Goal: Task Accomplishment & Management: Manage account settings

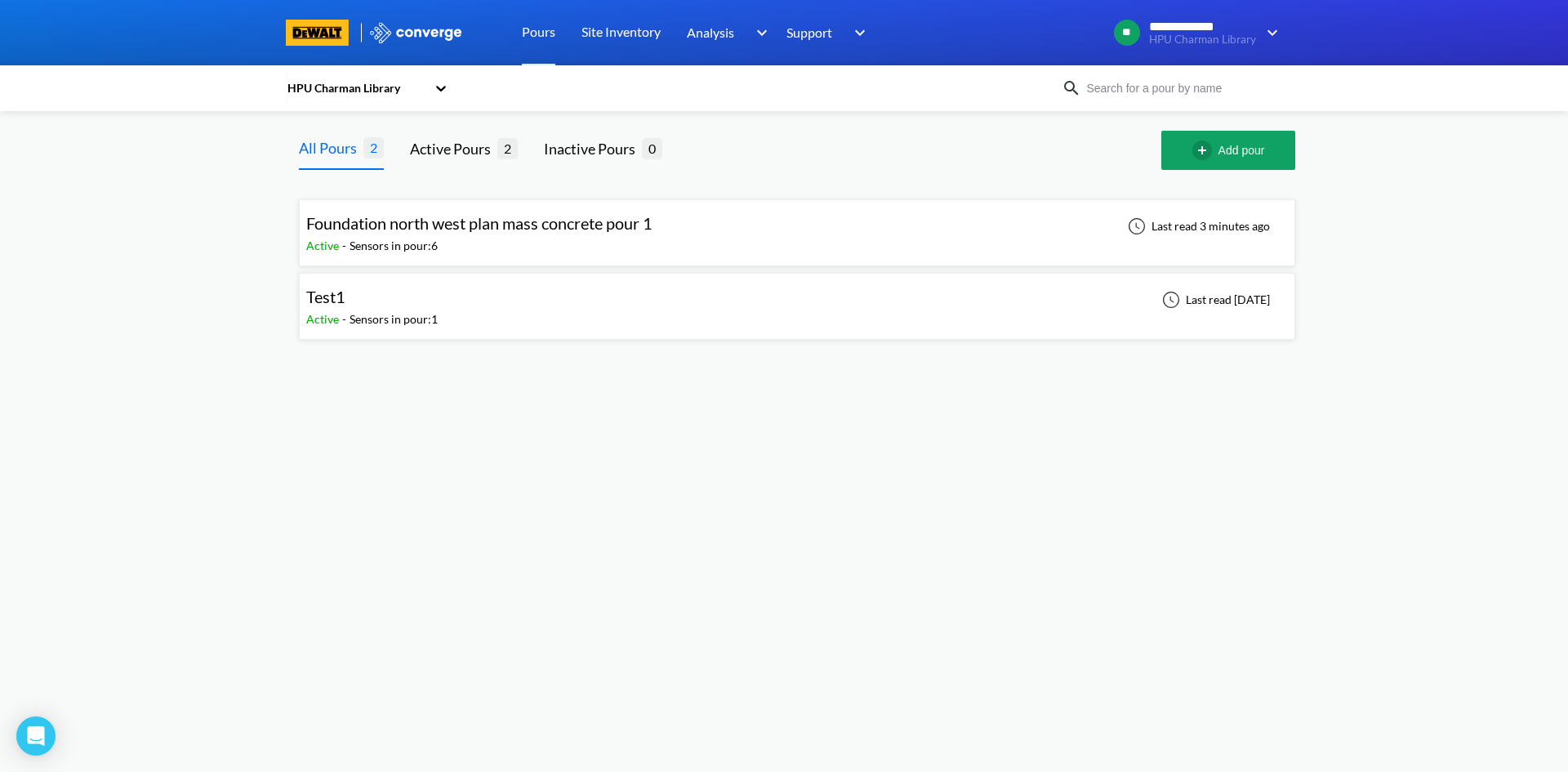
click at [427, 239] on div "Sensors in pour: 6" at bounding box center [394, 246] width 88 height 18
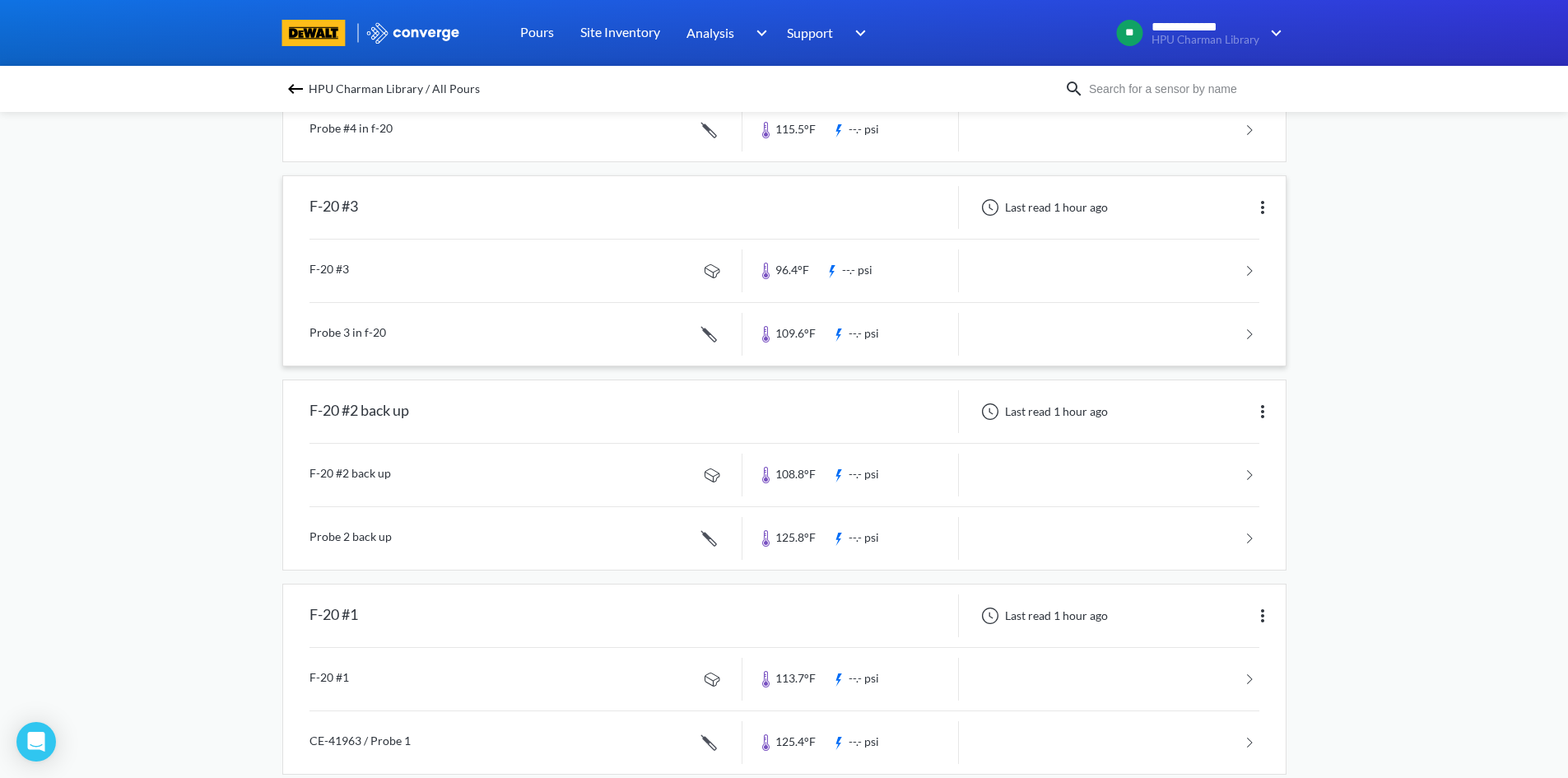
scroll to position [741, 0]
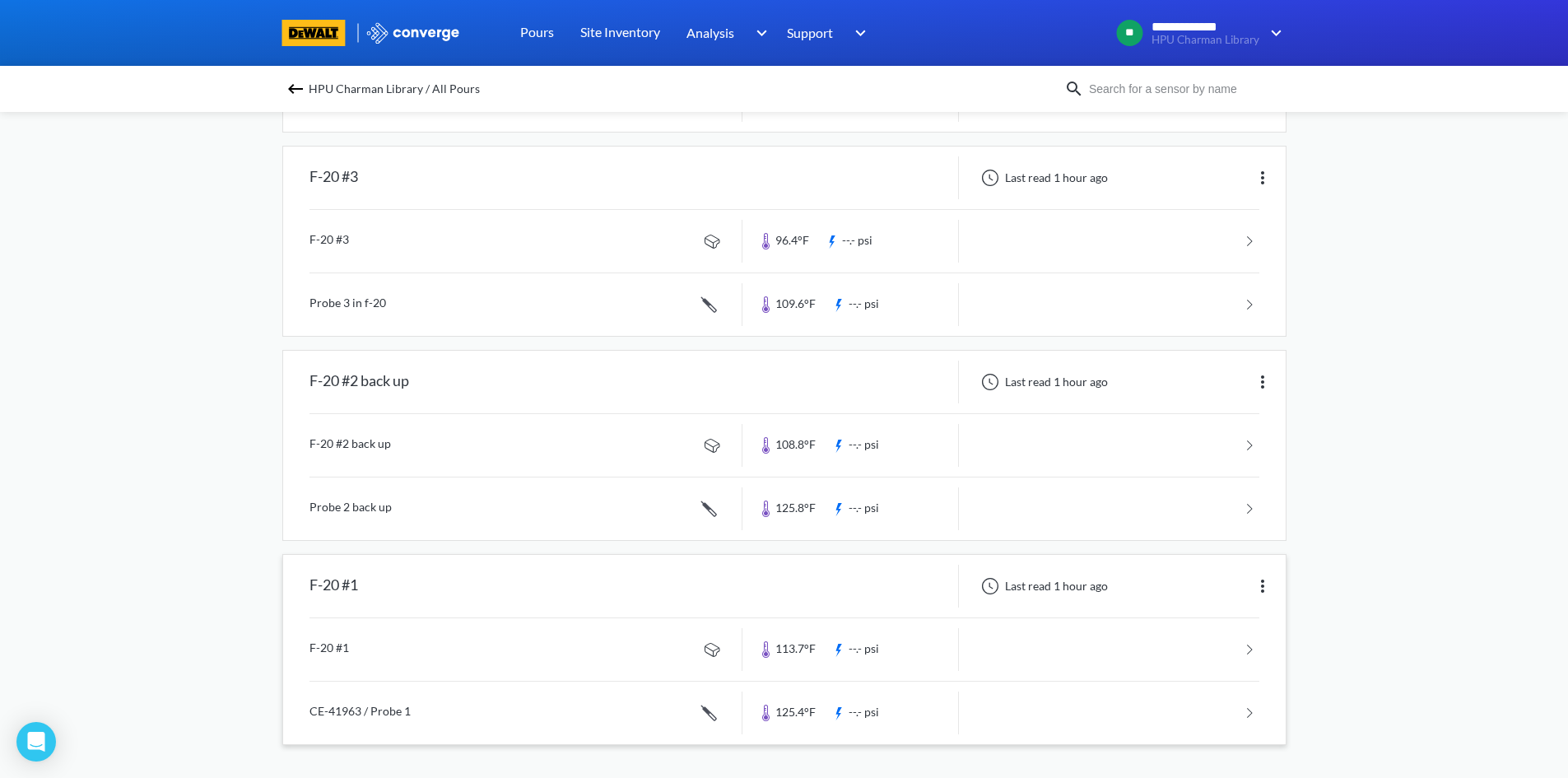
click at [522, 580] on div "F-20 #1" at bounding box center [512, 586] width 460 height 43
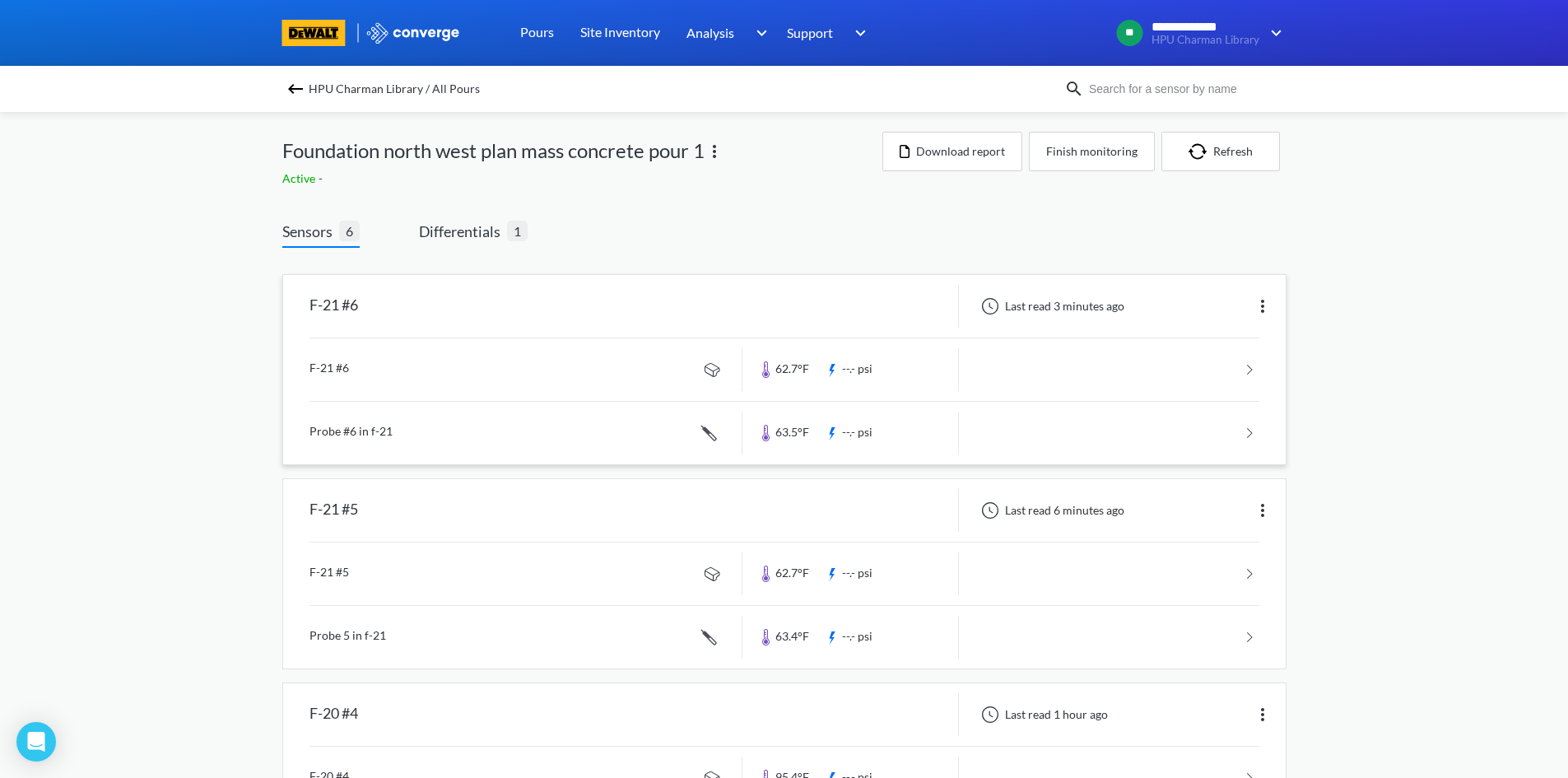
click at [1267, 306] on img at bounding box center [1262, 305] width 19 height 19
click at [1248, 306] on div "Edit" at bounding box center [1220, 306] width 105 height 31
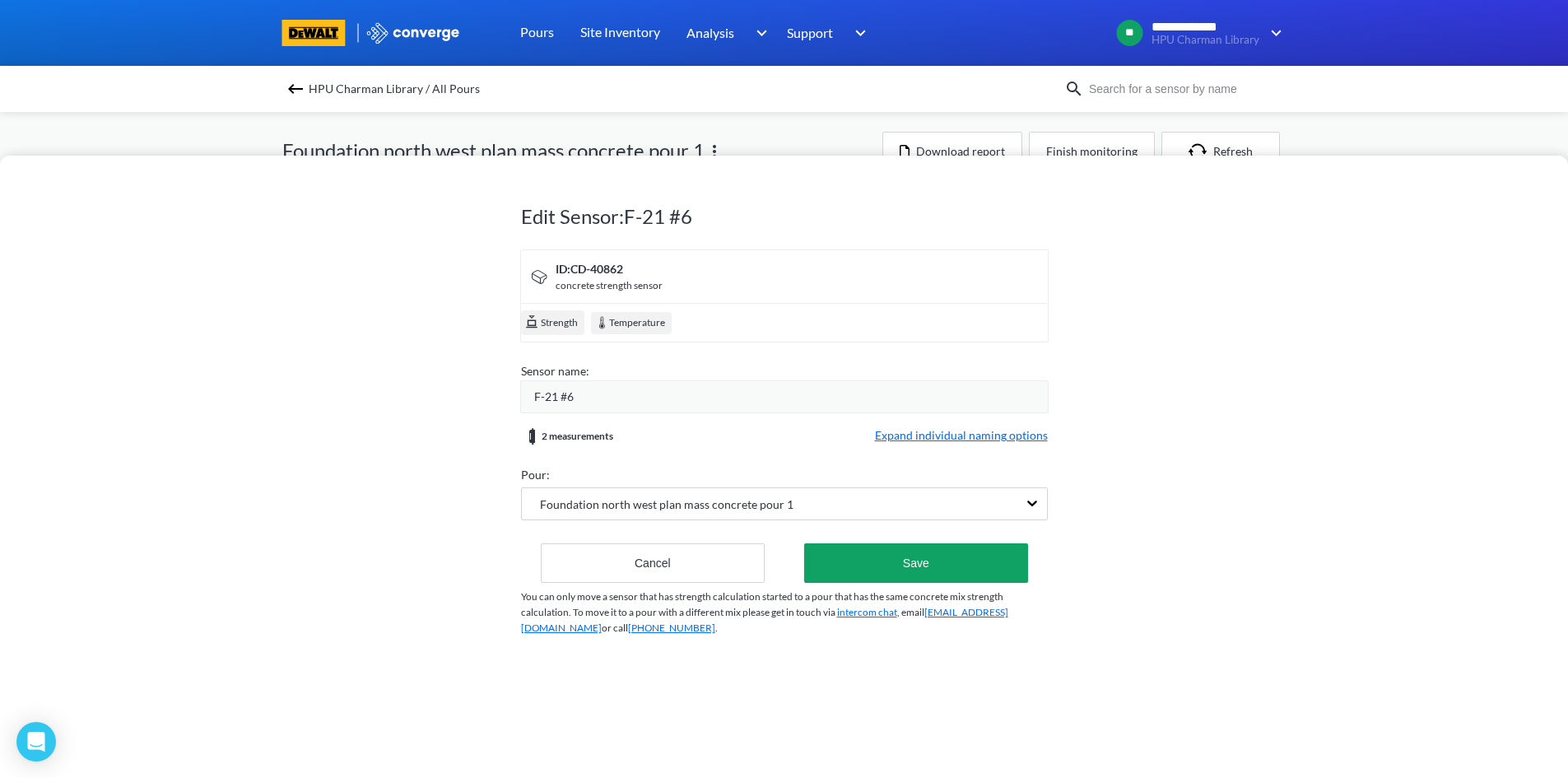
click at [402, 451] on div "Edit Sensor: F-21 #6 ID: CD-40862 concrete strength sensor Strength Temperature…" at bounding box center [784, 466] width 1568 height 623
click at [1510, 132] on div "Edit Sensor: F-21 #6 ID: CD-40862 concrete strength sensor Strength Temperature…" at bounding box center [784, 389] width 1568 height 778
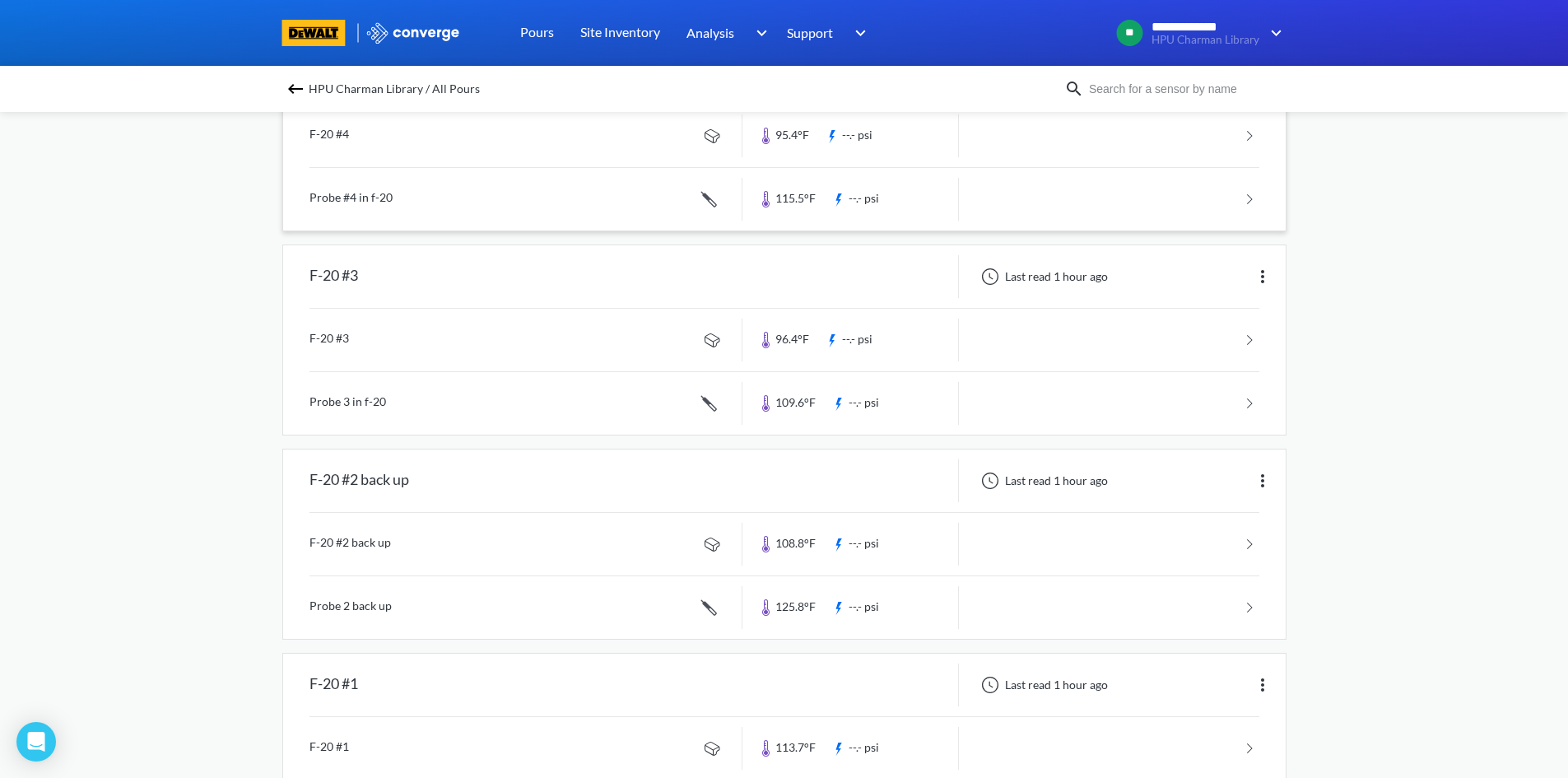
scroll to position [741, 0]
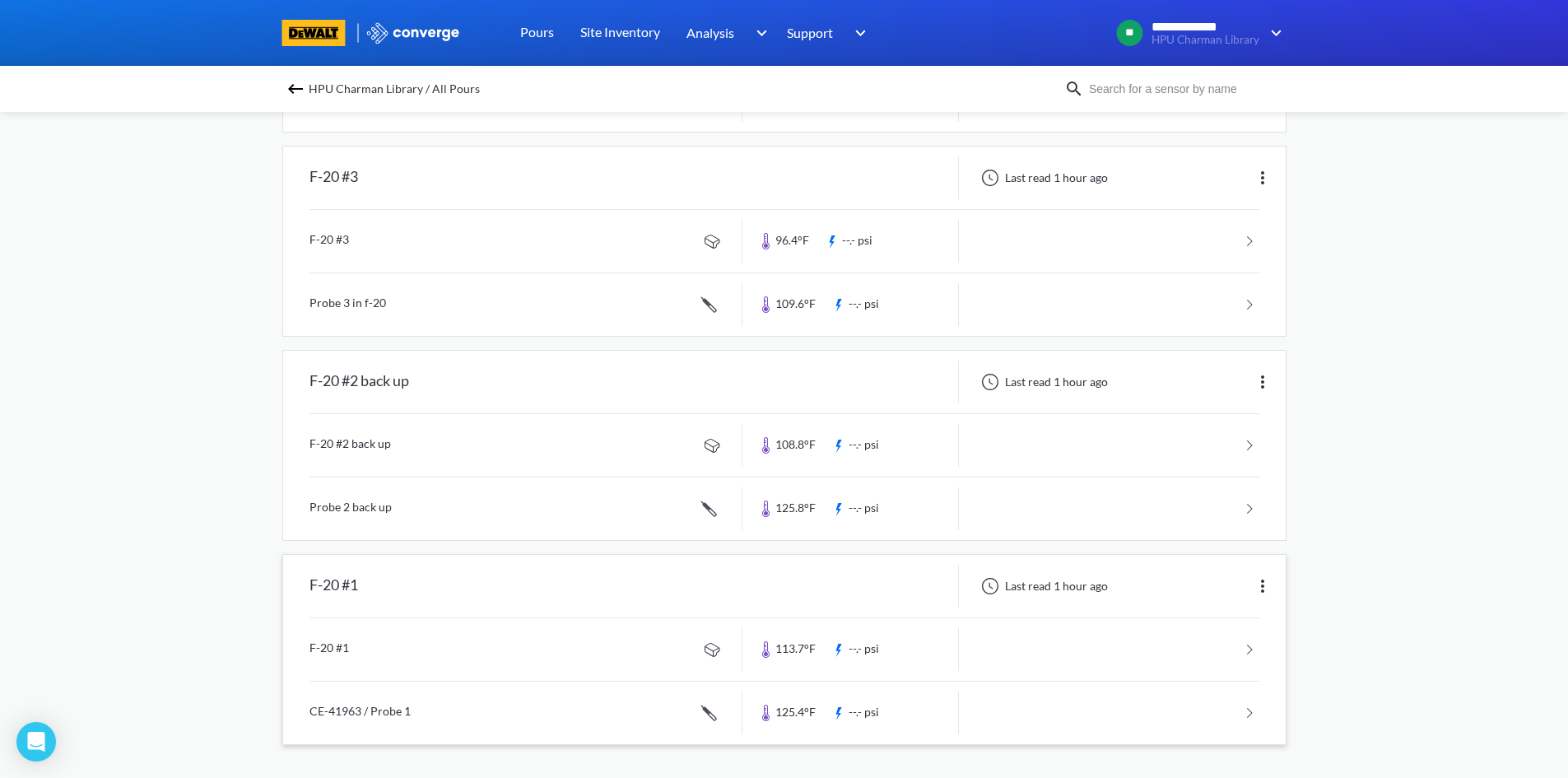
click at [774, 595] on div at bounding box center [851, 586] width 216 height 43
click at [1201, 636] on link at bounding box center [784, 649] width 950 height 63
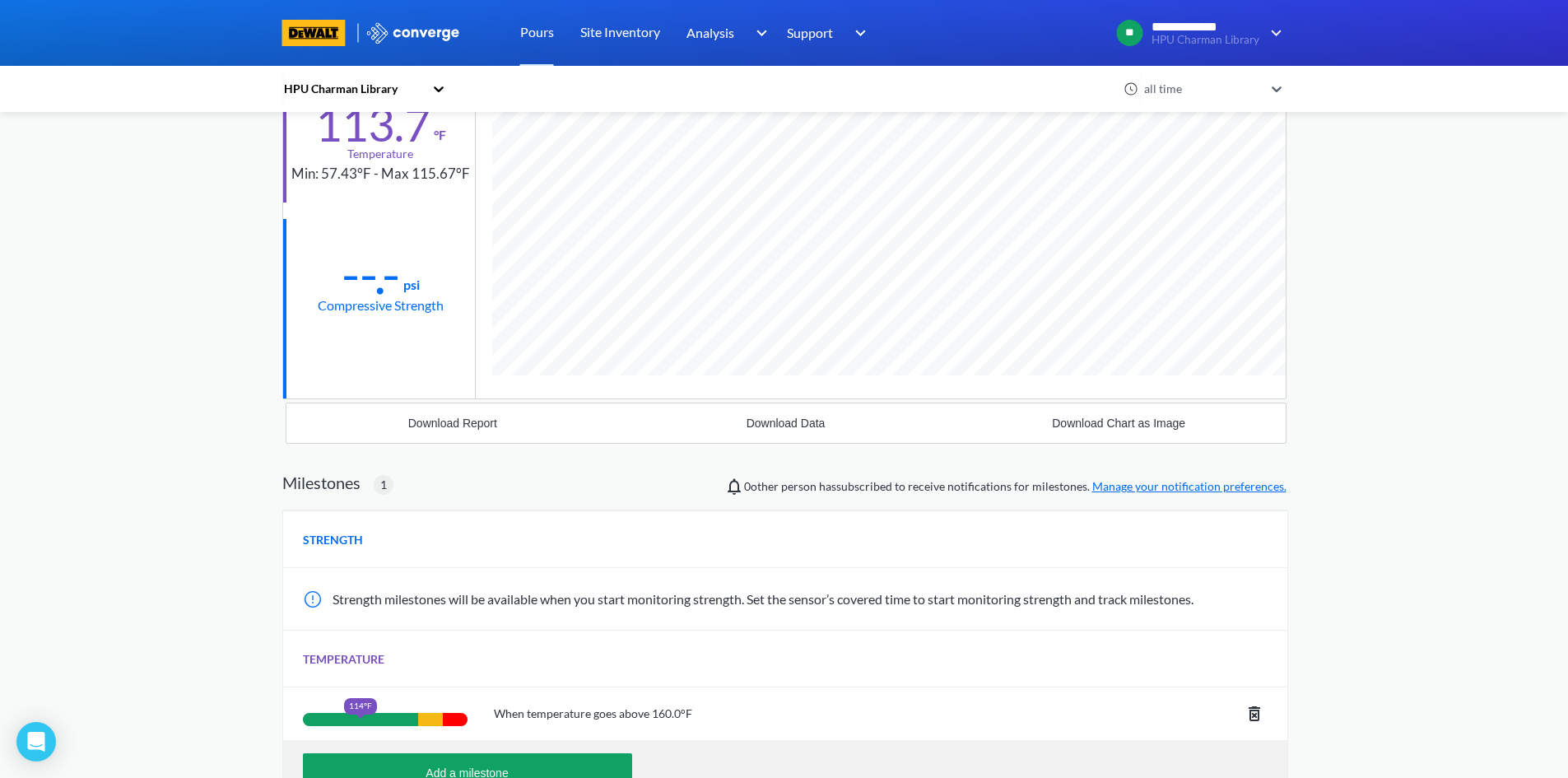
scroll to position [266, 0]
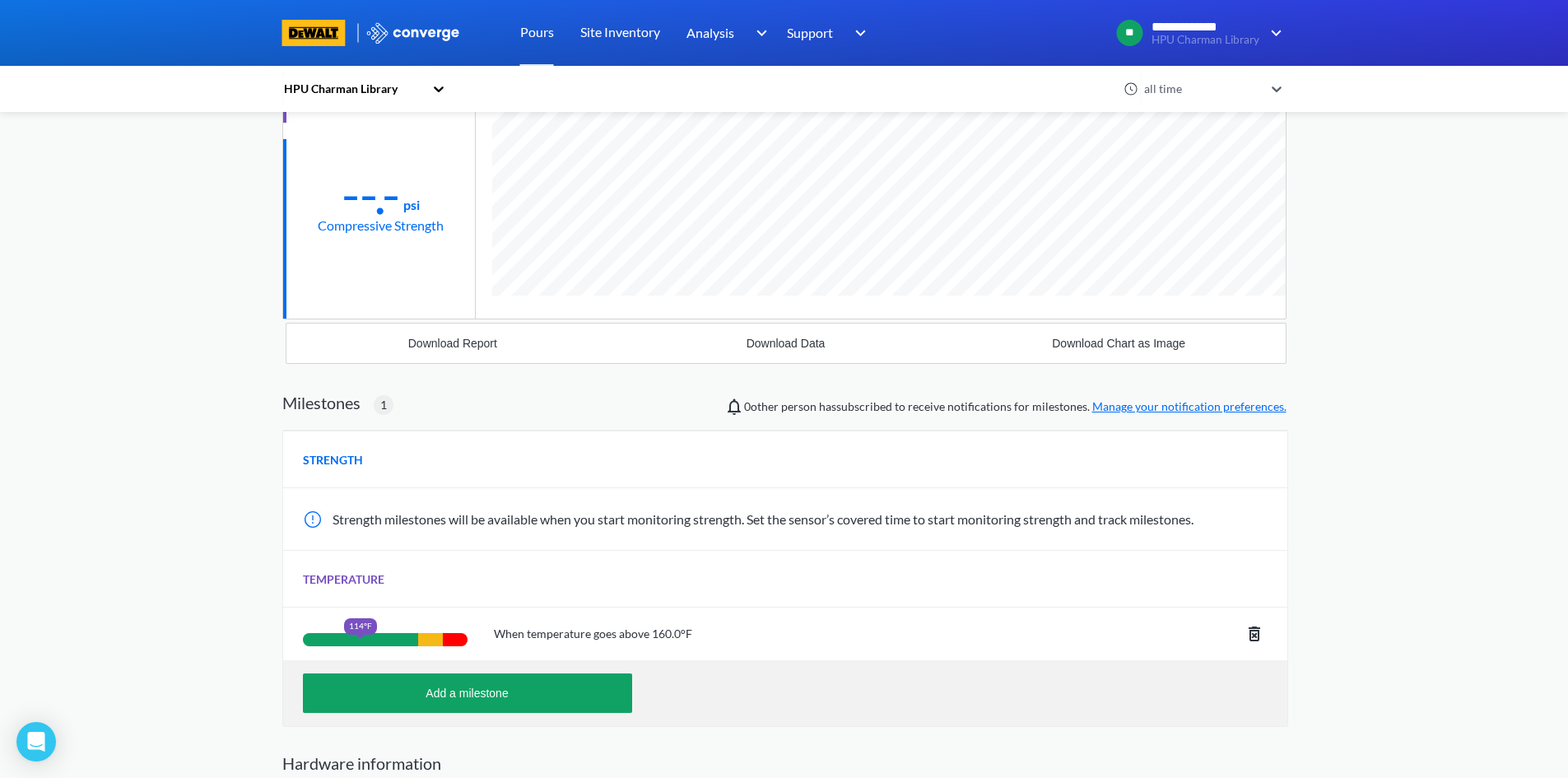
click at [309, 515] on div at bounding box center [314, 519] width 23 height 19
click at [529, 36] on link "Pours" at bounding box center [537, 32] width 33 height 66
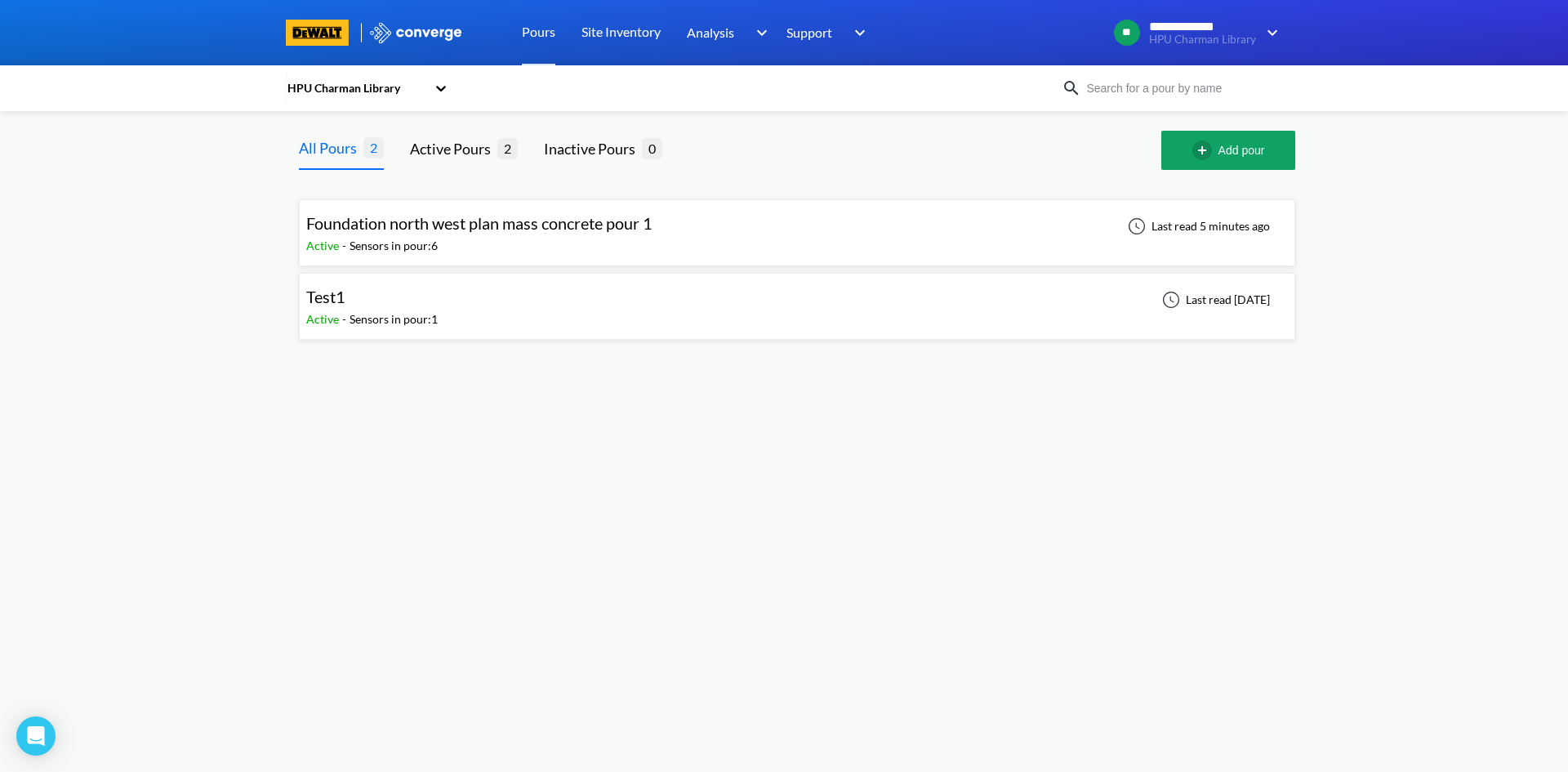
click at [773, 240] on div "Foundation north west plan mass concrete pour 1 Active - Sensors in pour: 6 Las…" at bounding box center [797, 232] width 982 height 52
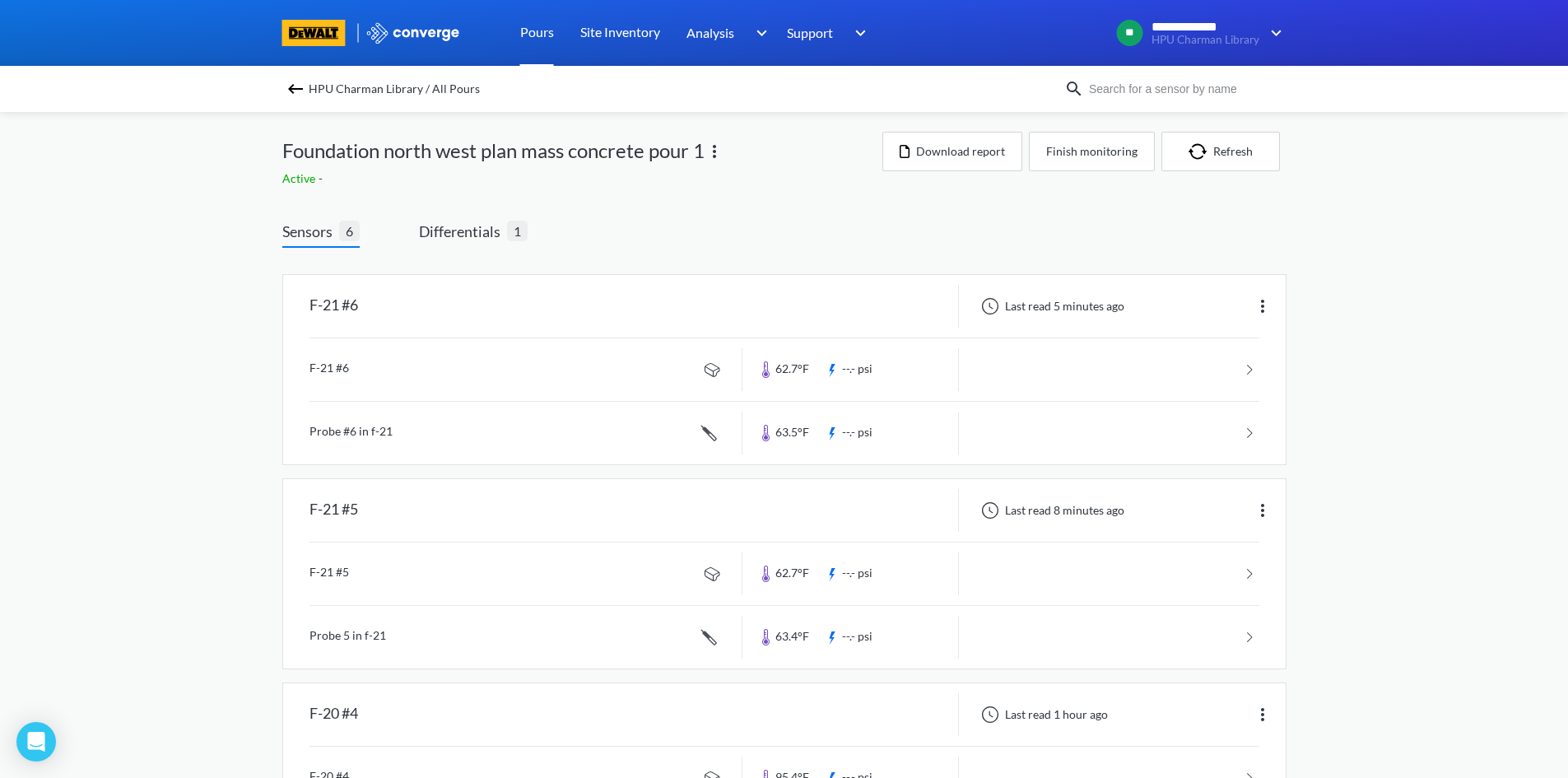
click at [542, 34] on link "Pours" at bounding box center [537, 32] width 33 height 66
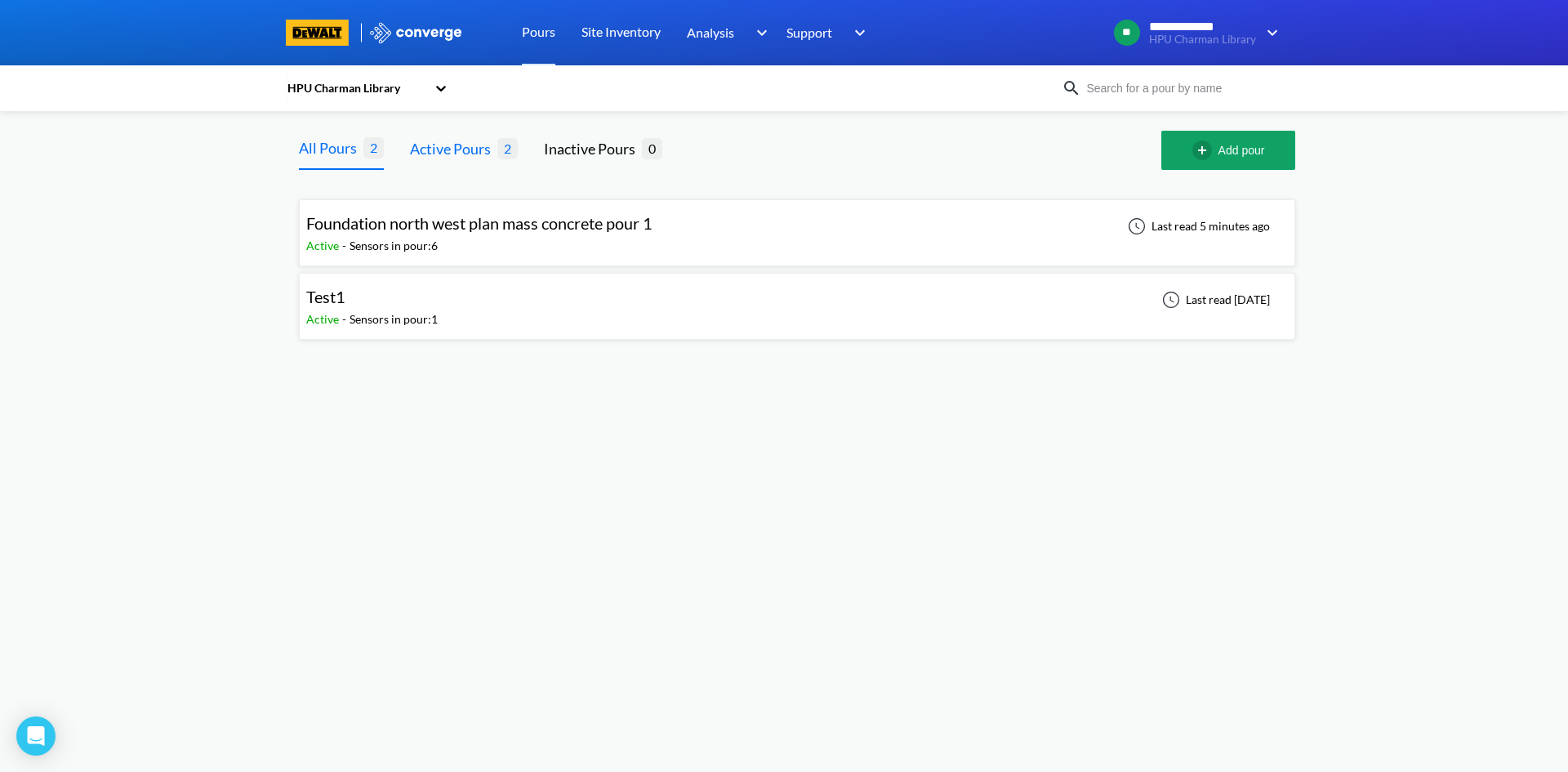
click at [458, 150] on div "Active Pours" at bounding box center [453, 149] width 87 height 23
click at [346, 300] on div "Test1" at bounding box center [372, 297] width 131 height 26
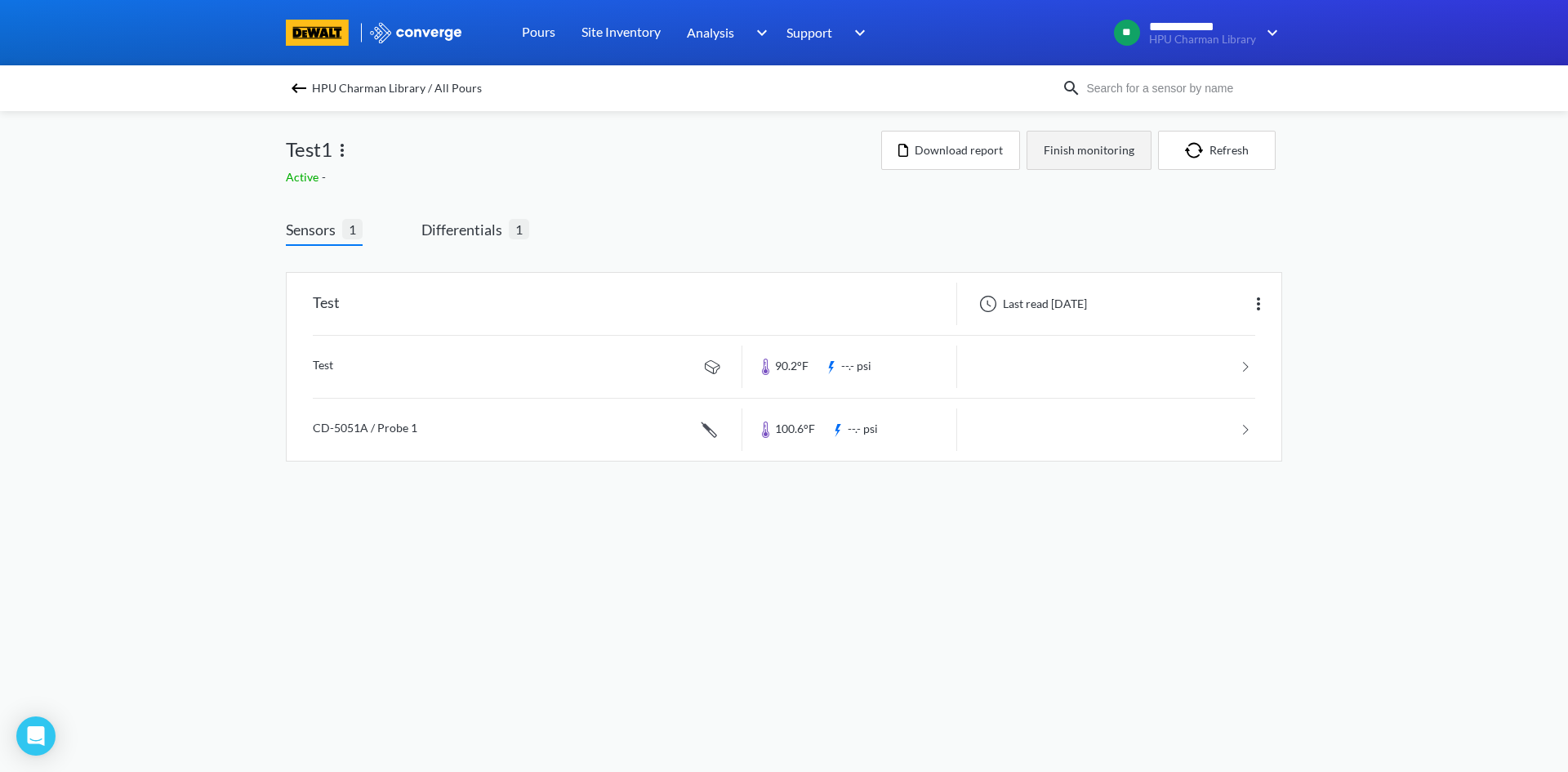
click at [1102, 160] on button "Finish monitoring" at bounding box center [1089, 150] width 125 height 39
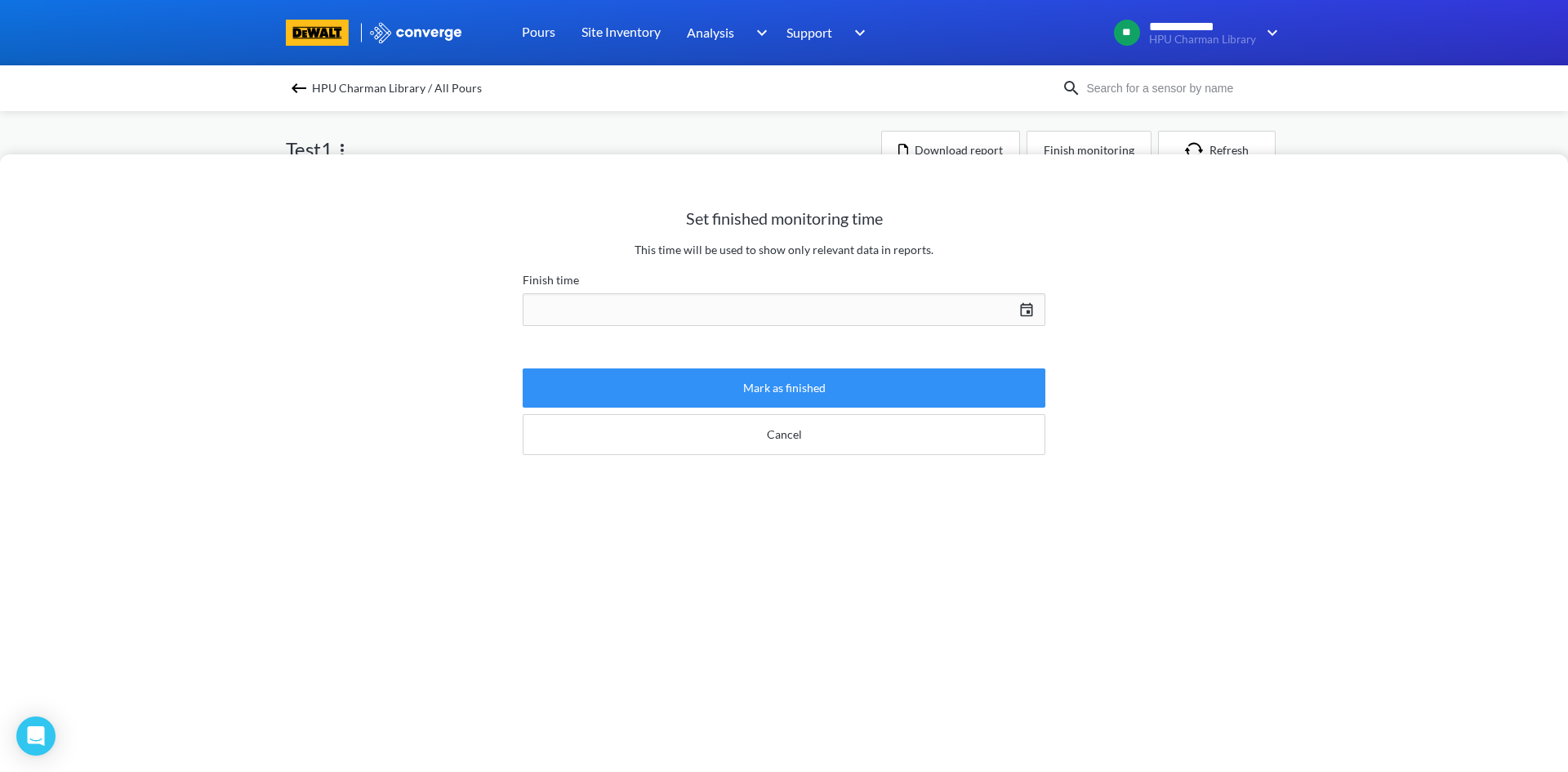
click at [727, 395] on button "Mark as finished" at bounding box center [784, 387] width 523 height 39
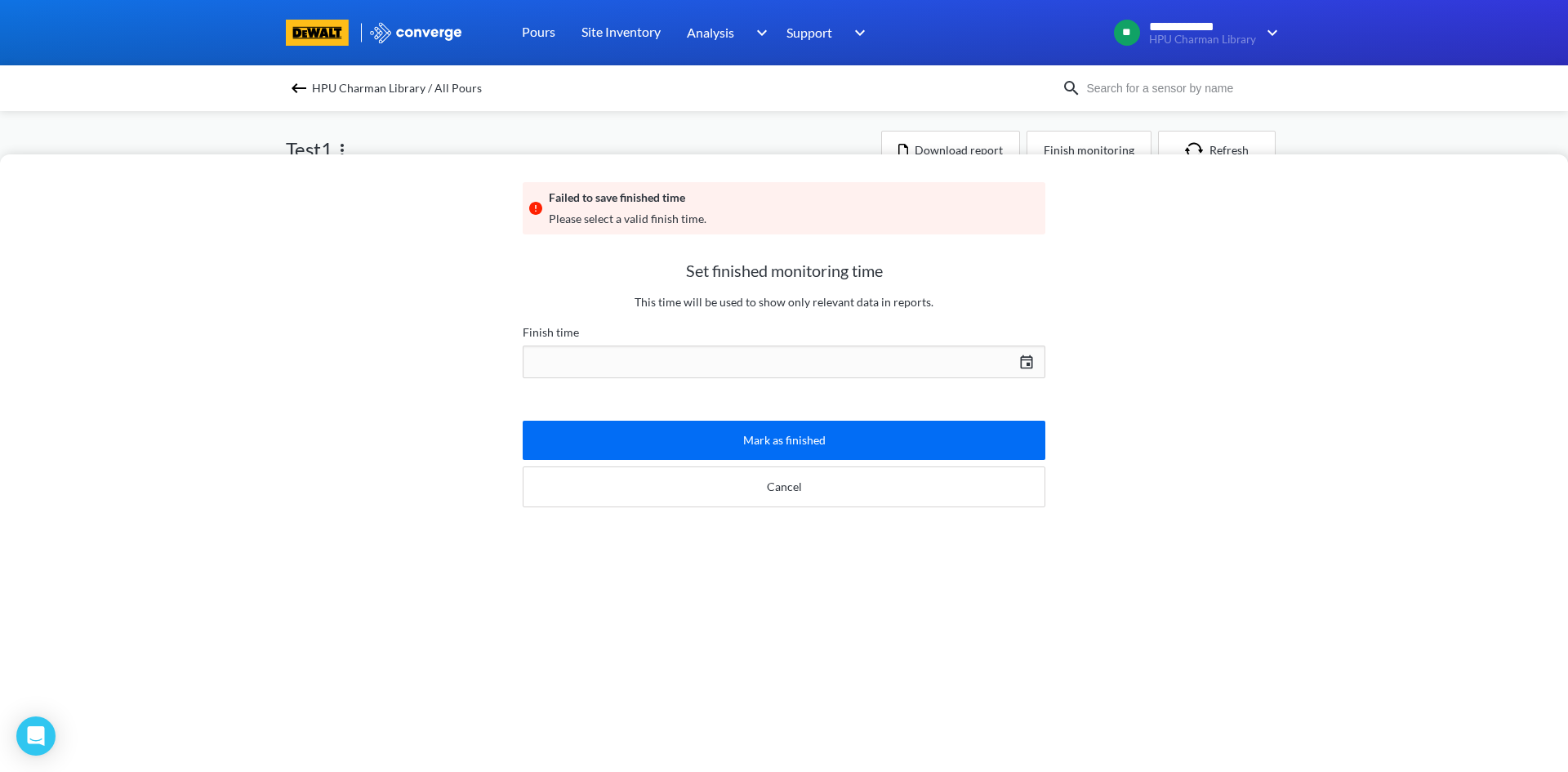
click at [739, 375] on div "[DATE] Press the down arrow key to interact with the calendar and select a date…" at bounding box center [784, 362] width 523 height 39
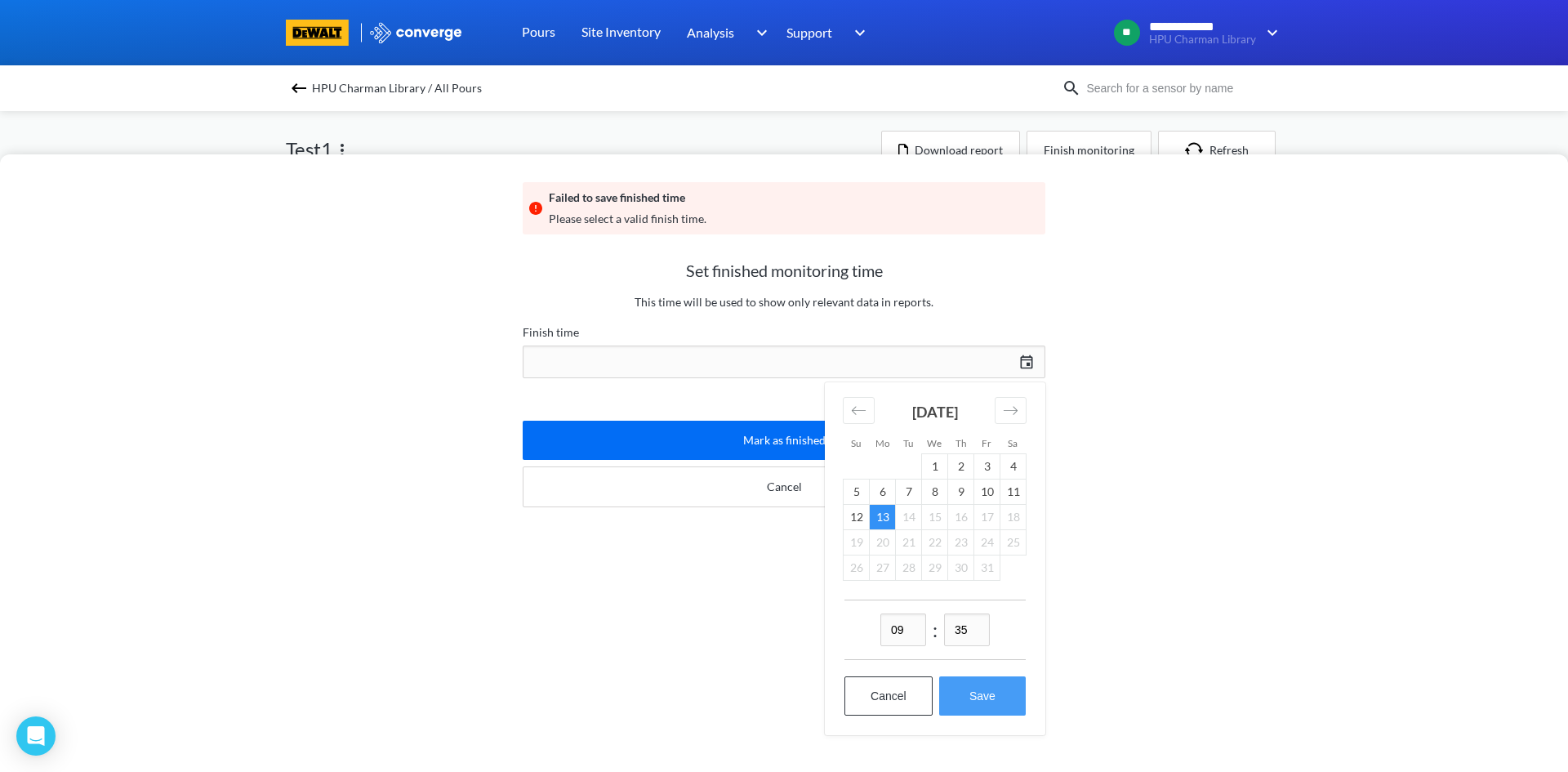
click at [991, 704] on button "Save" at bounding box center [982, 696] width 86 height 39
type input "09:35[DATE]"
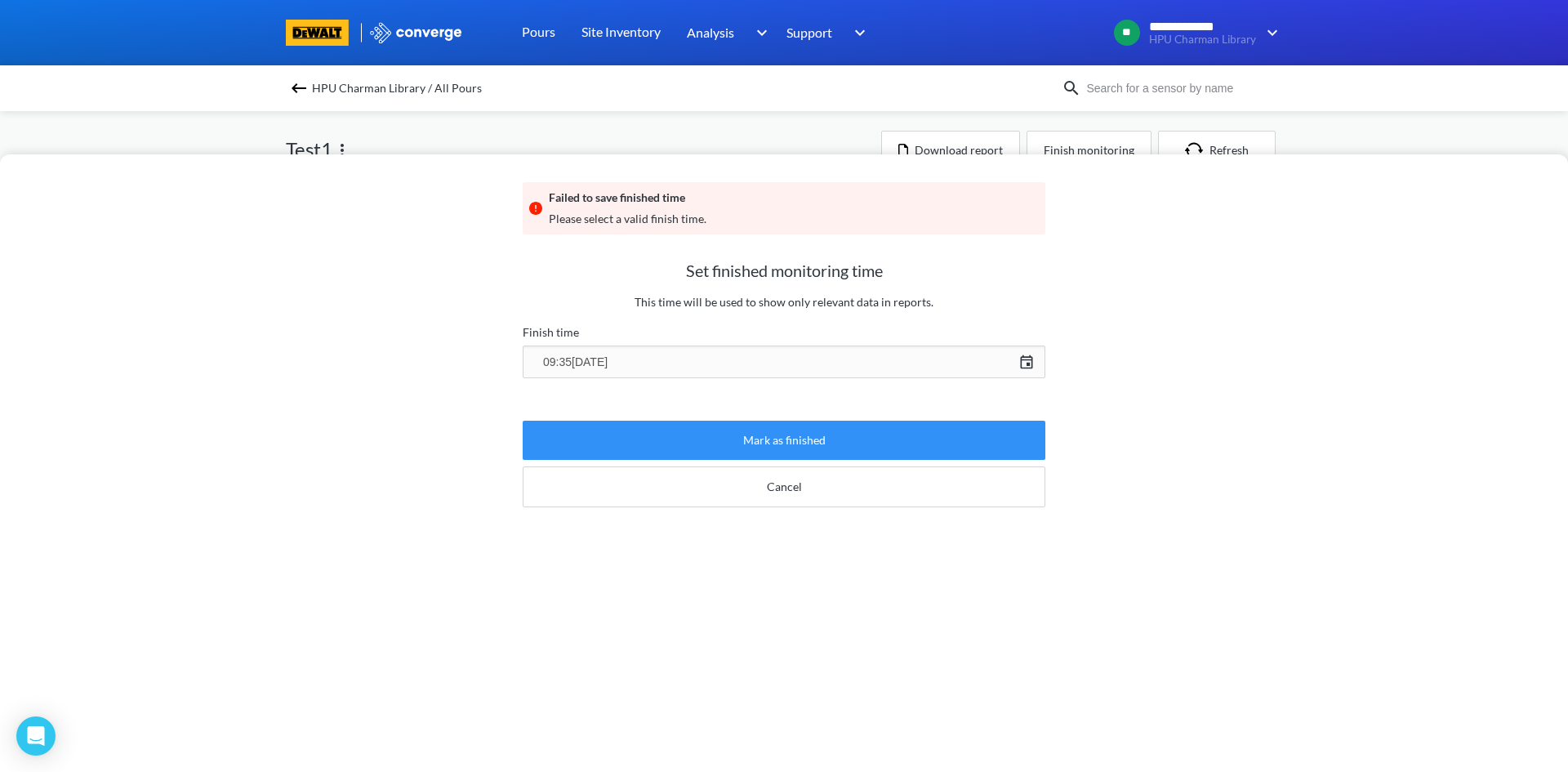
click at [792, 430] on button "Mark as finished" at bounding box center [784, 440] width 523 height 39
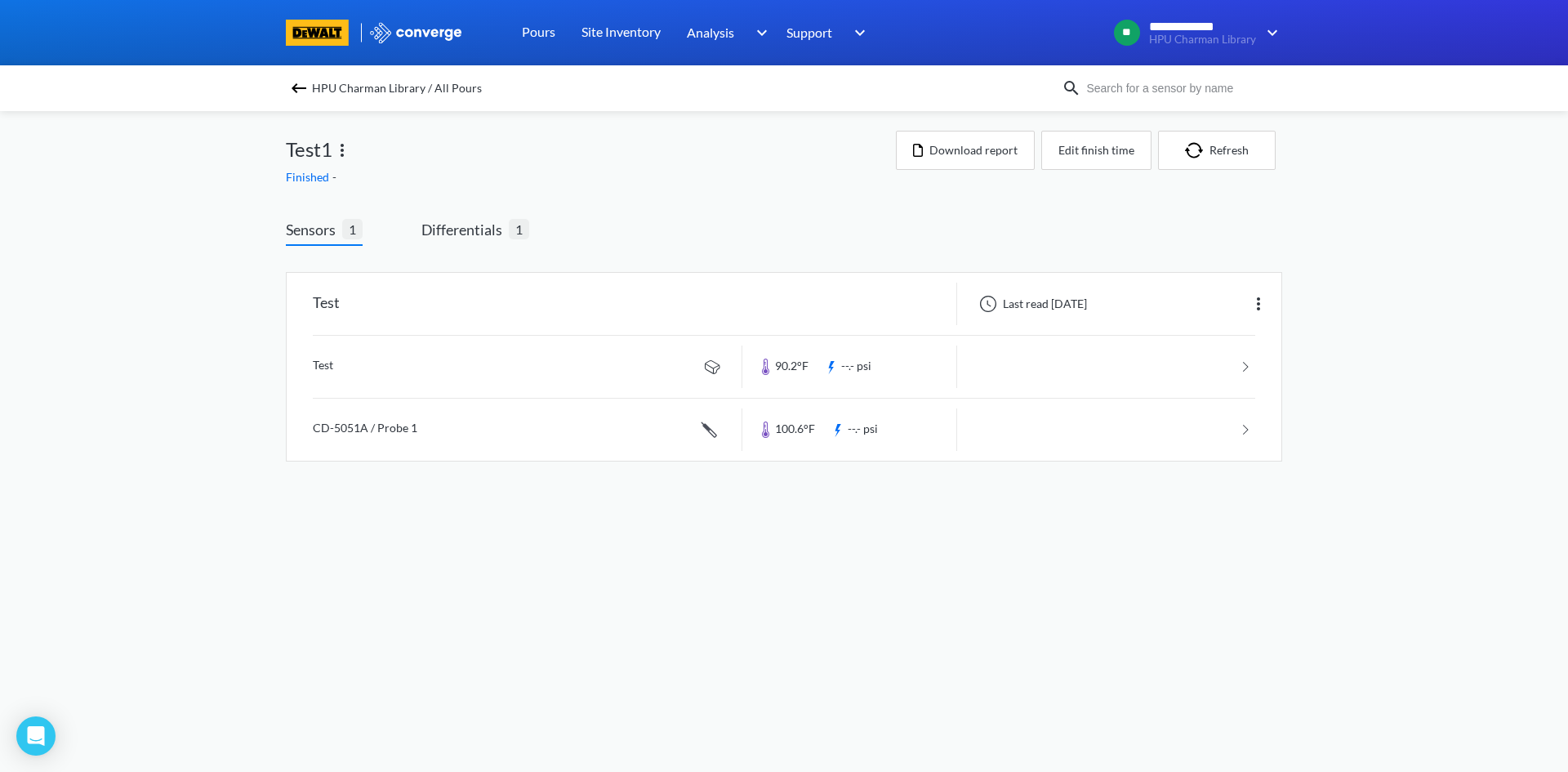
click at [292, 238] on span "Sensors" at bounding box center [313, 229] width 56 height 23
click at [486, 241] on span "Differentials 1" at bounding box center [474, 232] width 107 height 28
click at [1241, 364] on link at bounding box center [784, 367] width 942 height 62
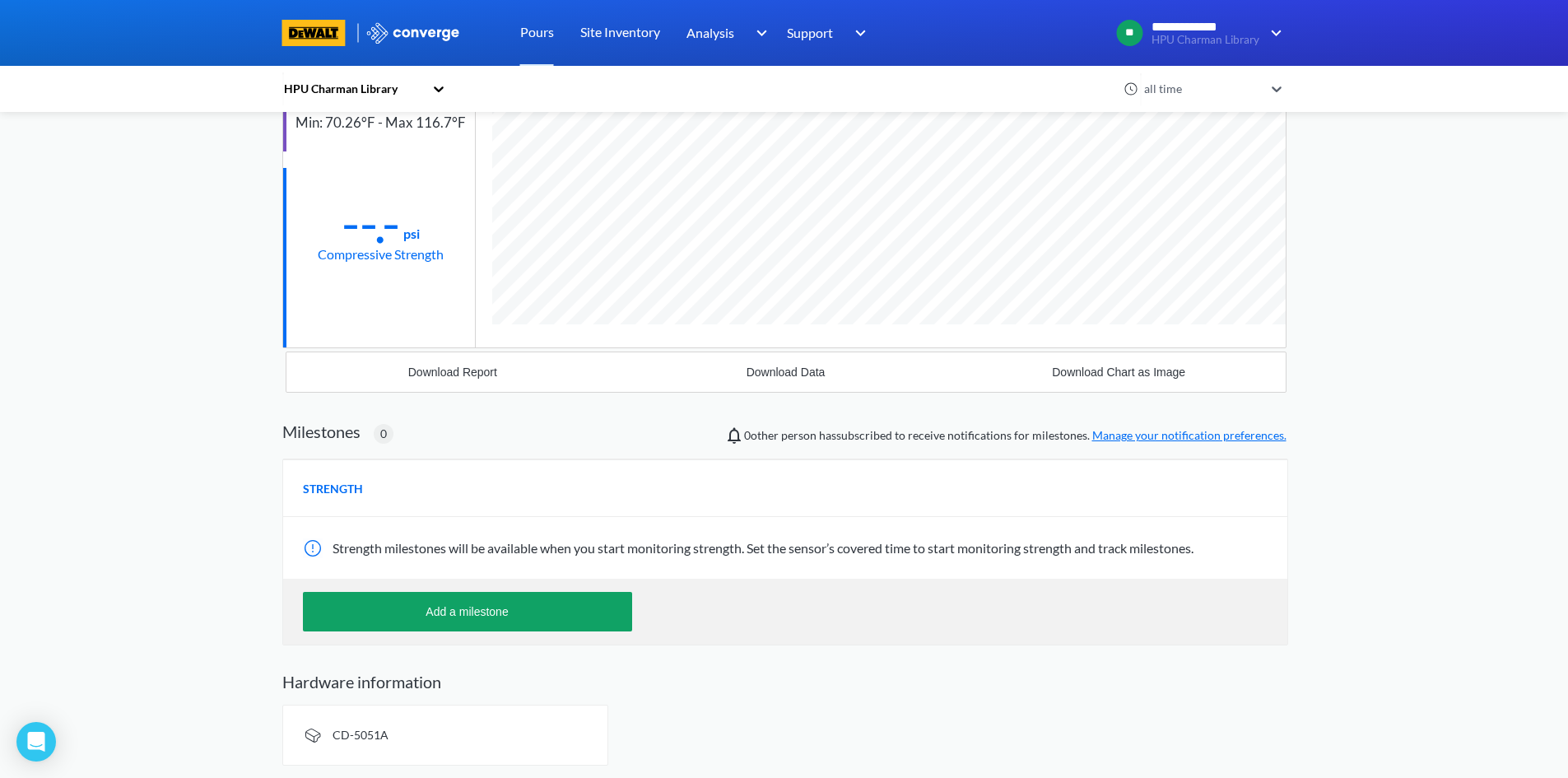
scroll to position [238, 0]
click at [308, 550] on div at bounding box center [314, 547] width 23 height 19
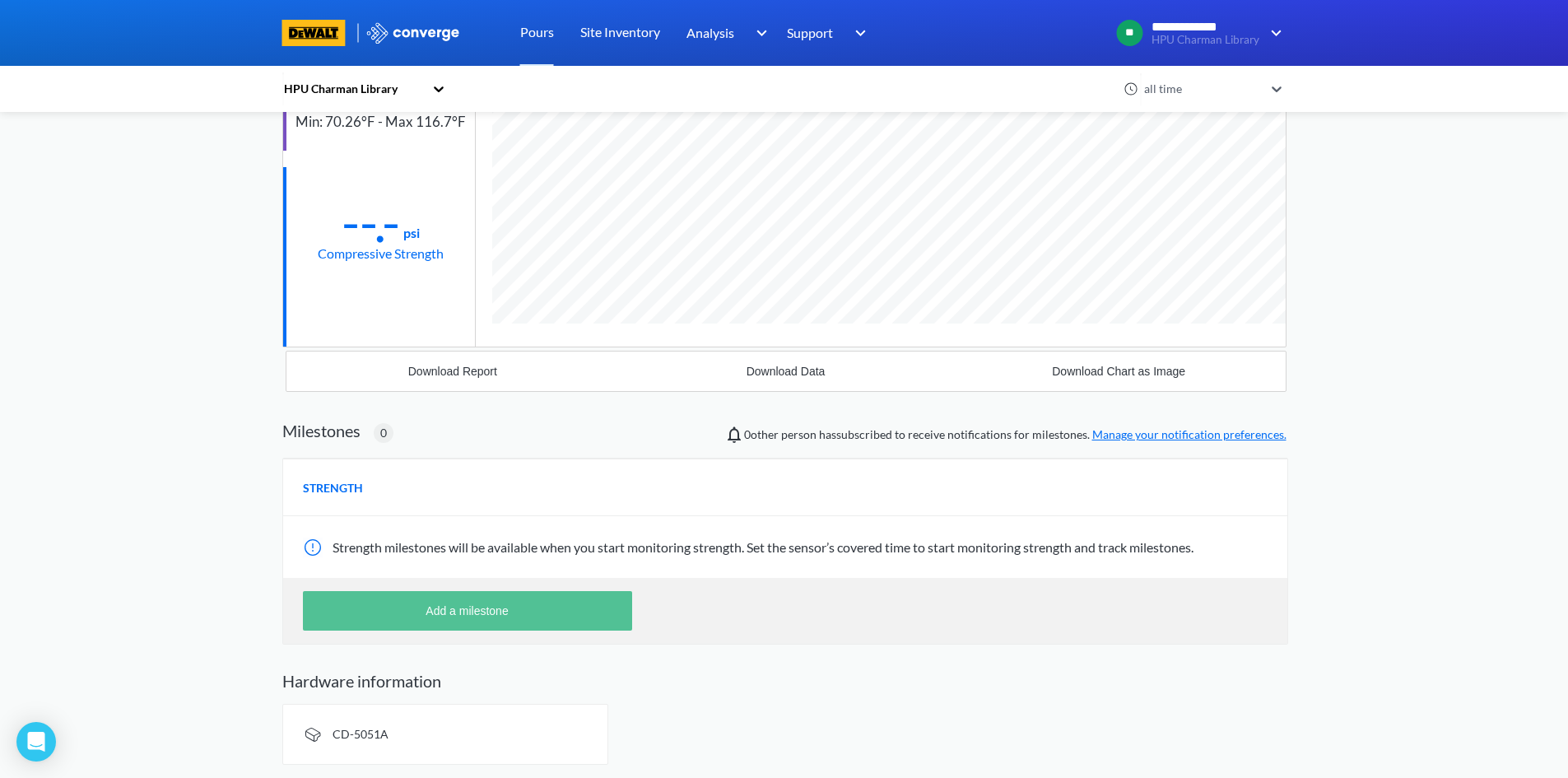
click at [507, 610] on button "Add a milestone" at bounding box center [467, 611] width 329 height 40
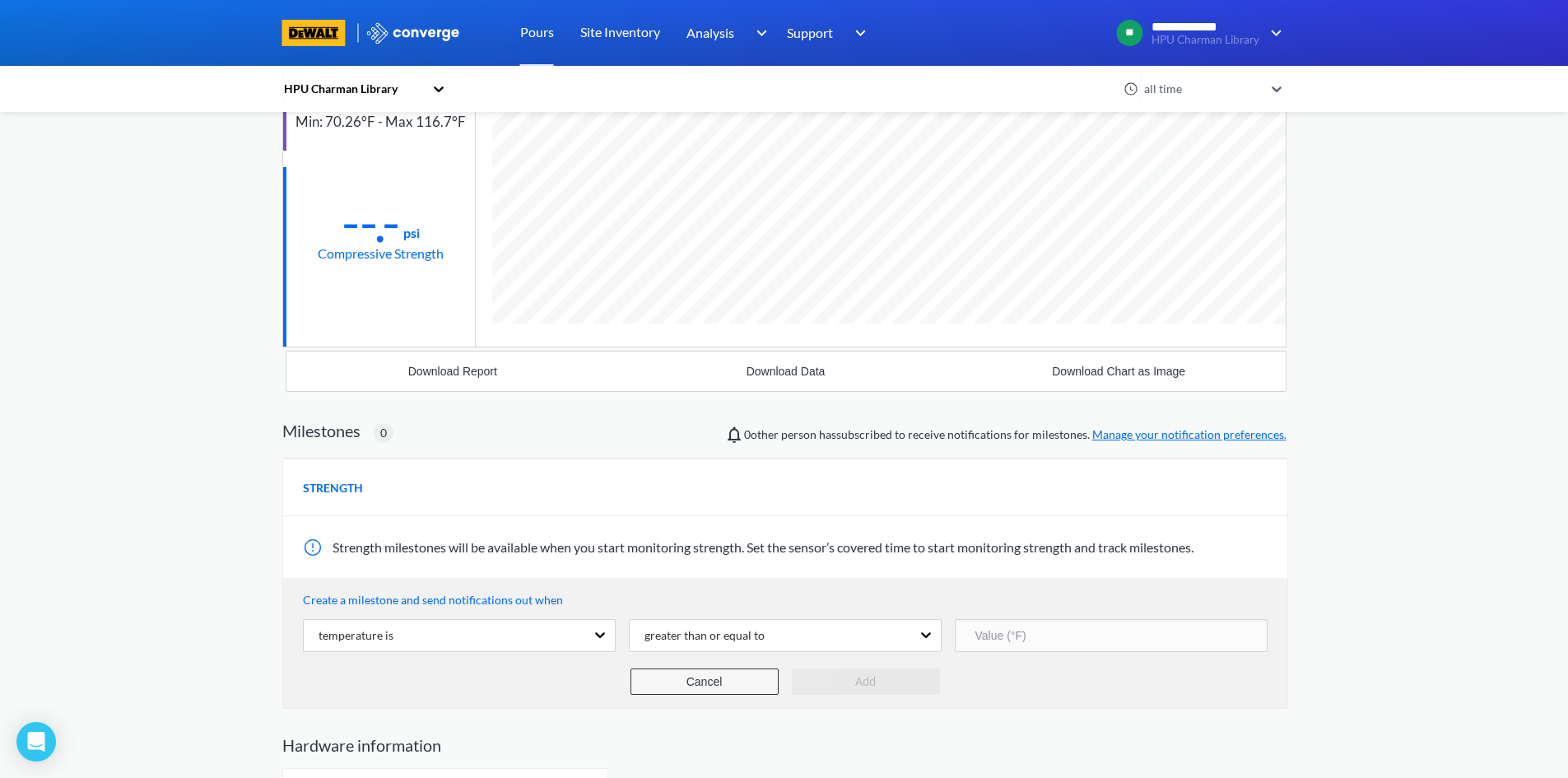
click at [699, 685] on button "Cancel" at bounding box center [705, 682] width 148 height 26
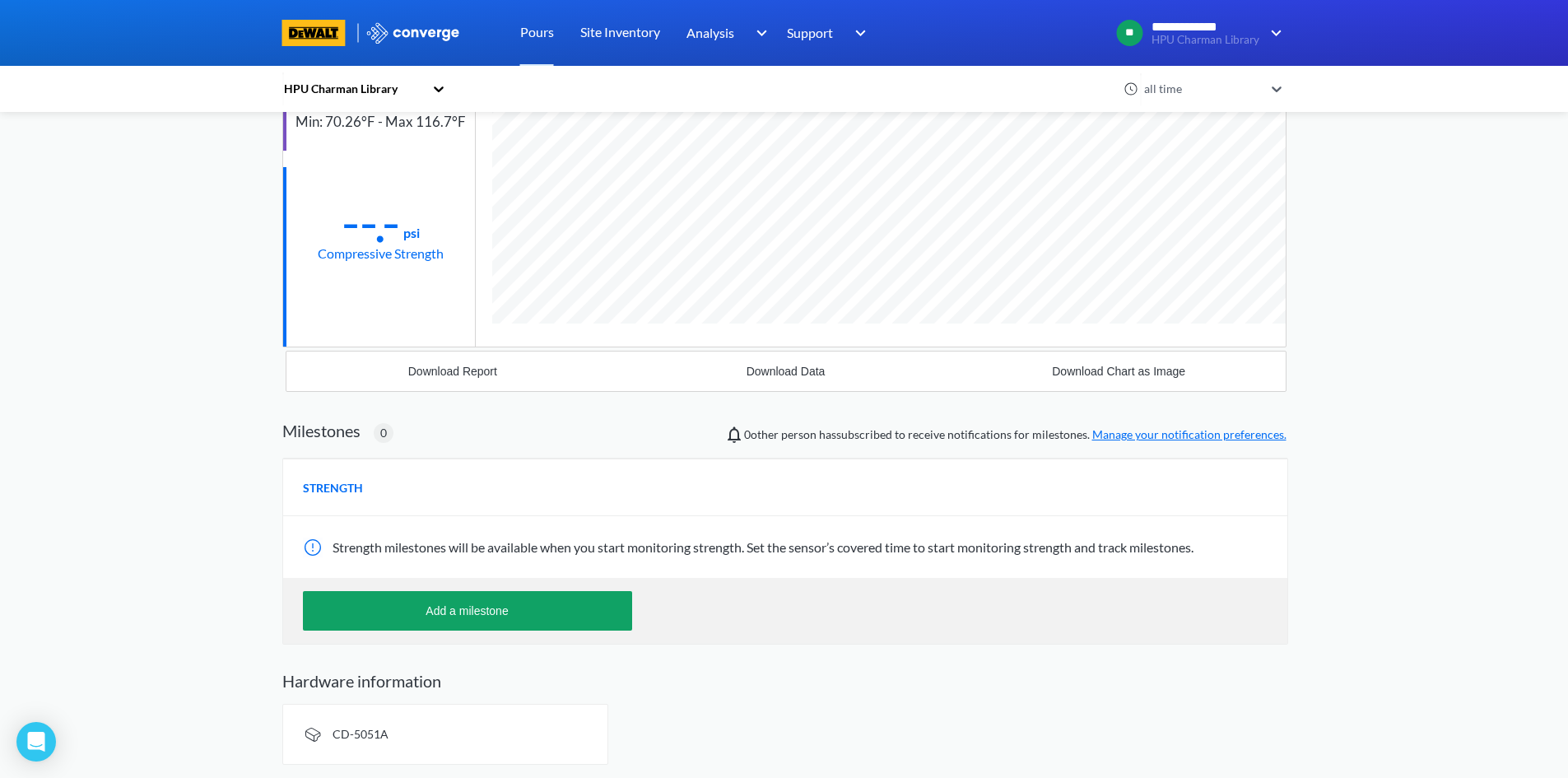
click at [311, 546] on div at bounding box center [314, 547] width 23 height 19
click at [327, 488] on span "STRENGTH" at bounding box center [332, 488] width 60 height 19
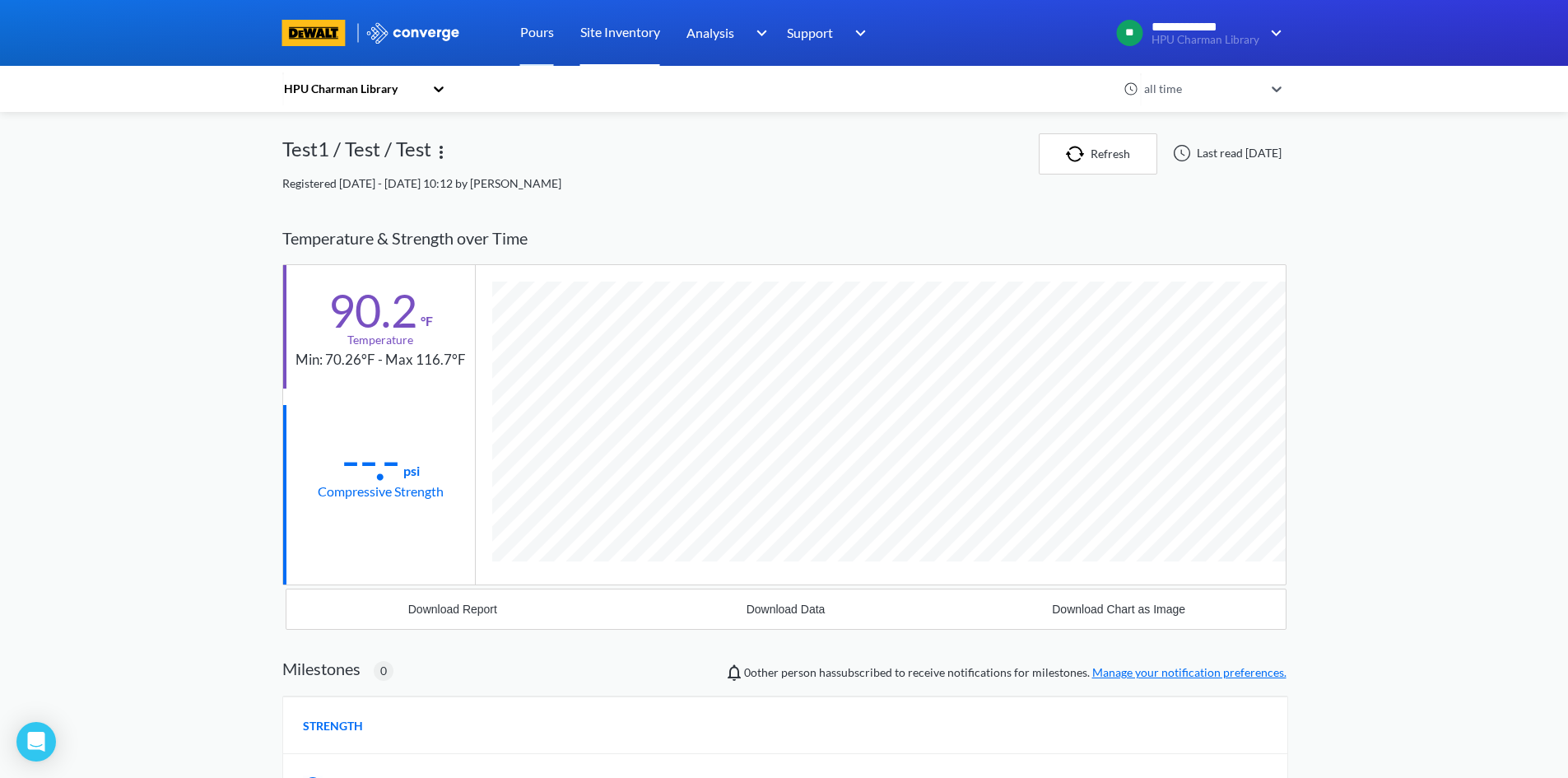
click at [626, 32] on link "Site Inventory" at bounding box center [620, 32] width 80 height 66
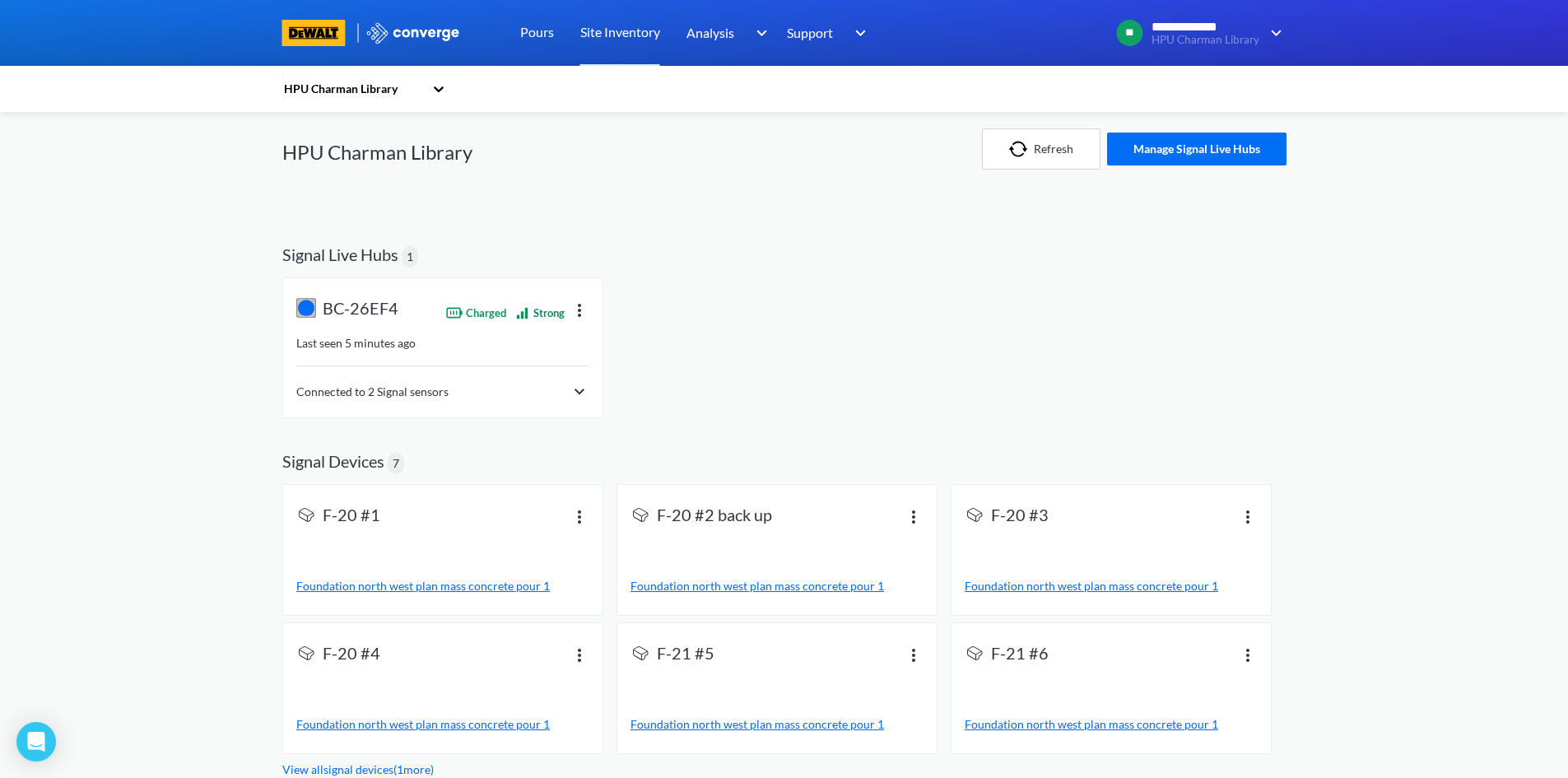
scroll to position [6, 0]
click at [582, 513] on img at bounding box center [579, 514] width 19 height 19
click at [549, 505] on div "View info" at bounding box center [537, 500] width 105 height 31
click at [860, 425] on span "Signal Devices 7" at bounding box center [784, 453] width 1005 height 59
click at [562, 516] on div "Device ID : CE-41963 Last seen : 1 hour ago Software version : 3.20.3" at bounding box center [442, 549] width 319 height 130
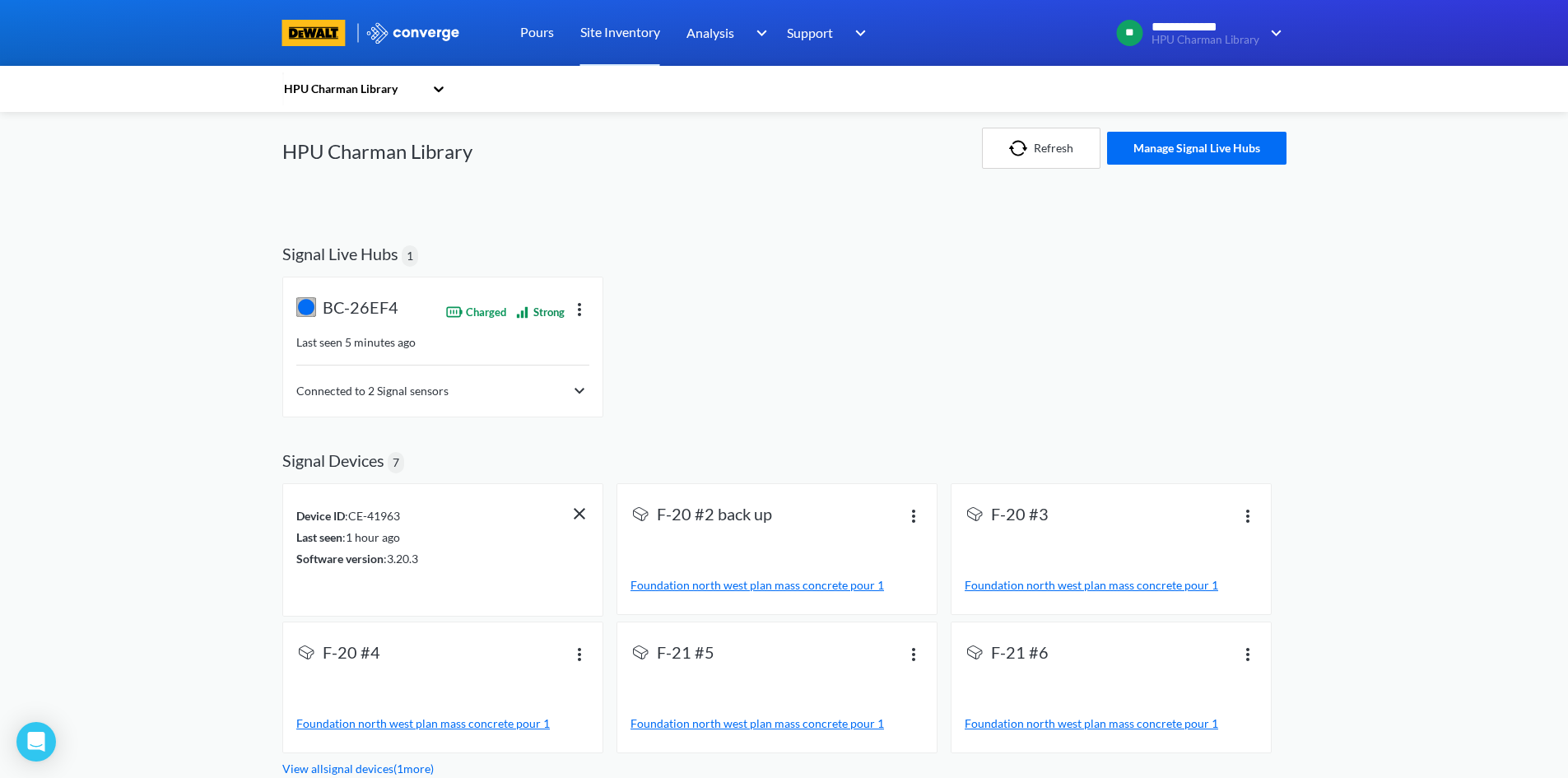
click at [576, 512] on img at bounding box center [579, 513] width 19 height 19
click at [371, 90] on div "HPU Charman Library" at bounding box center [352, 89] width 142 height 19
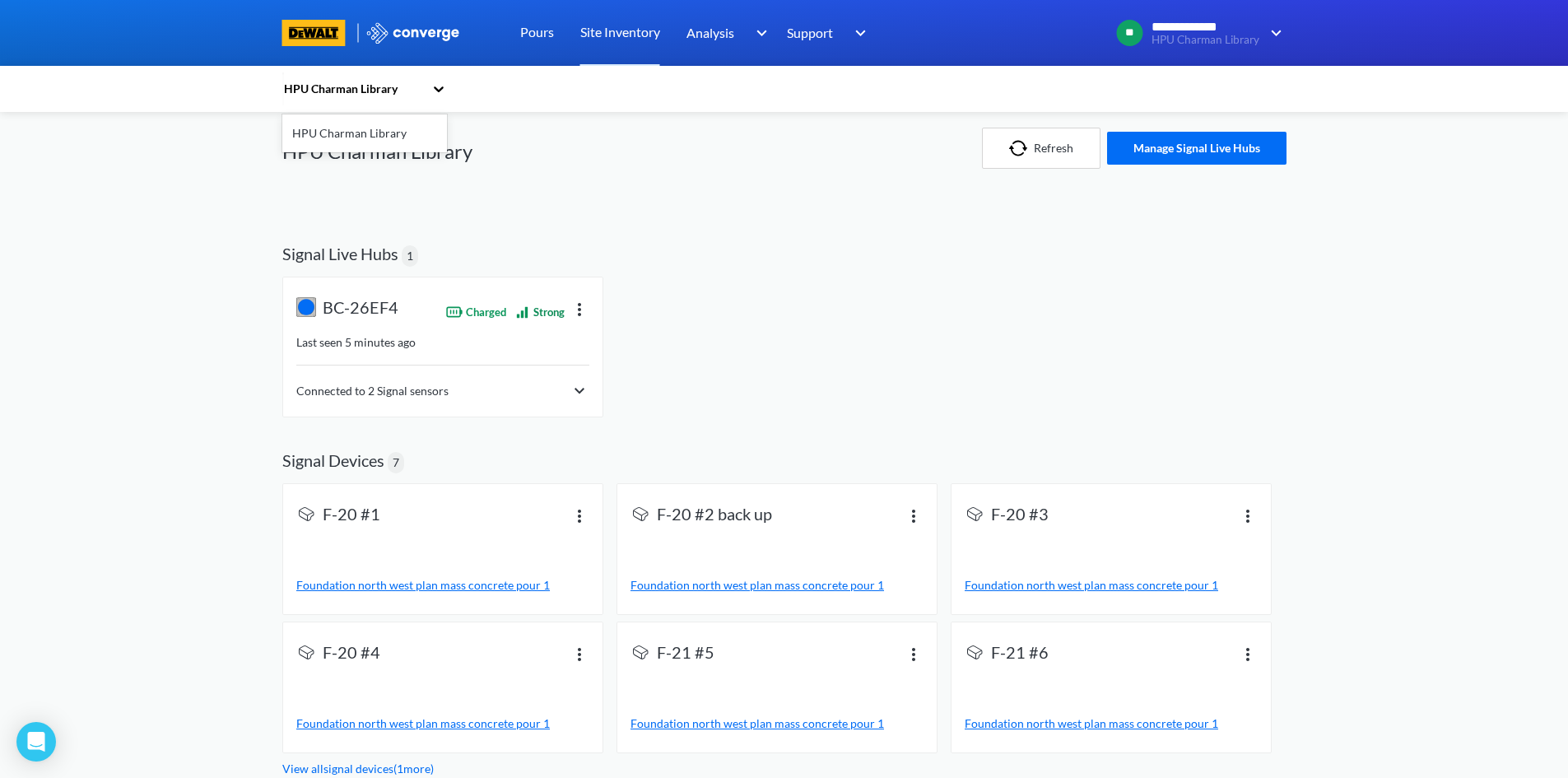
click at [750, 123] on div "Refresh Manage Signal Live Hubs" at bounding box center [1006, 148] width 560 height 86
click at [531, 36] on link "Pours" at bounding box center [537, 32] width 33 height 66
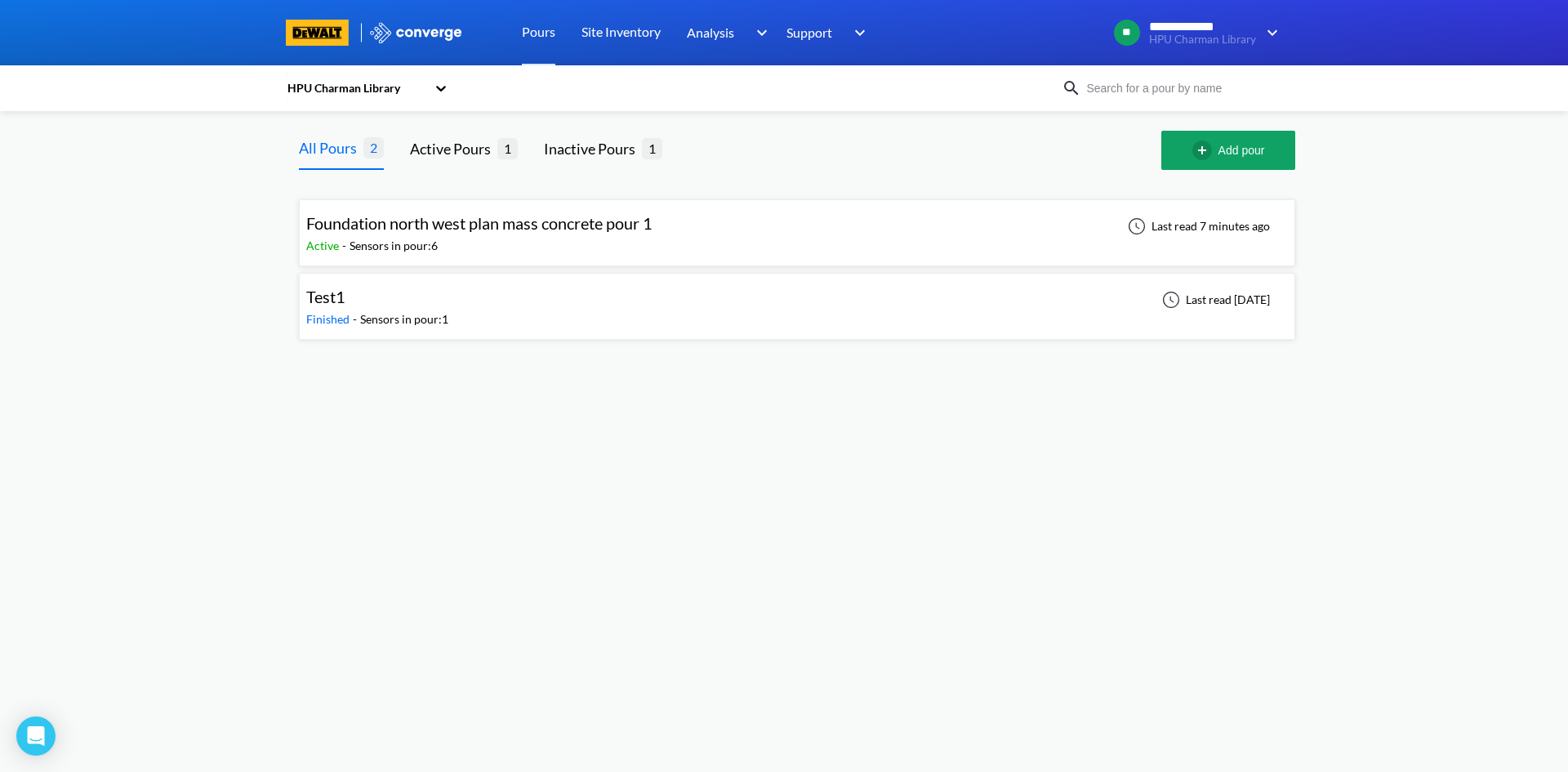
click at [351, 308] on div "Test1" at bounding box center [377, 297] width 142 height 26
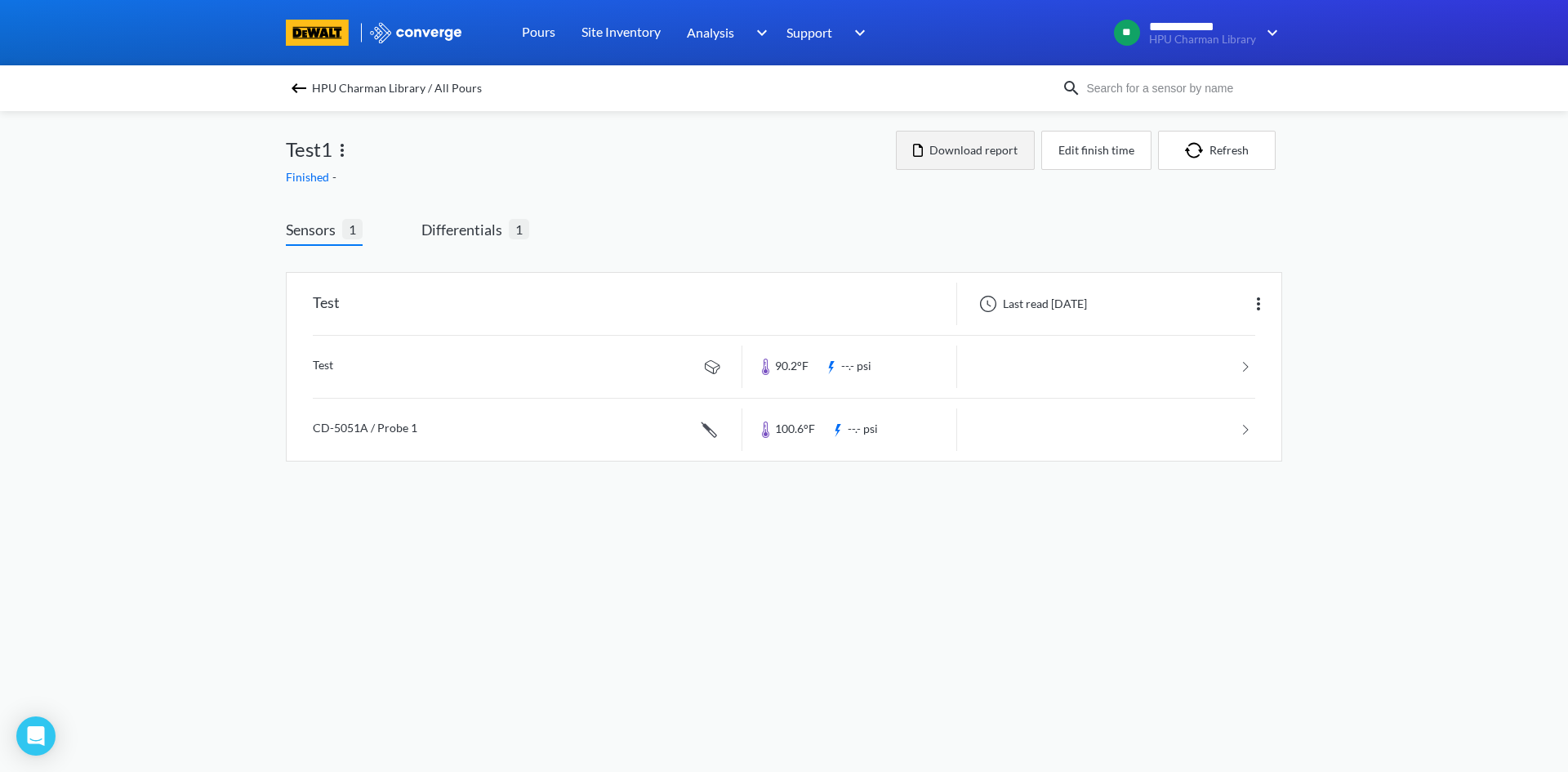
click at [954, 157] on button "Download report" at bounding box center [964, 150] width 139 height 39
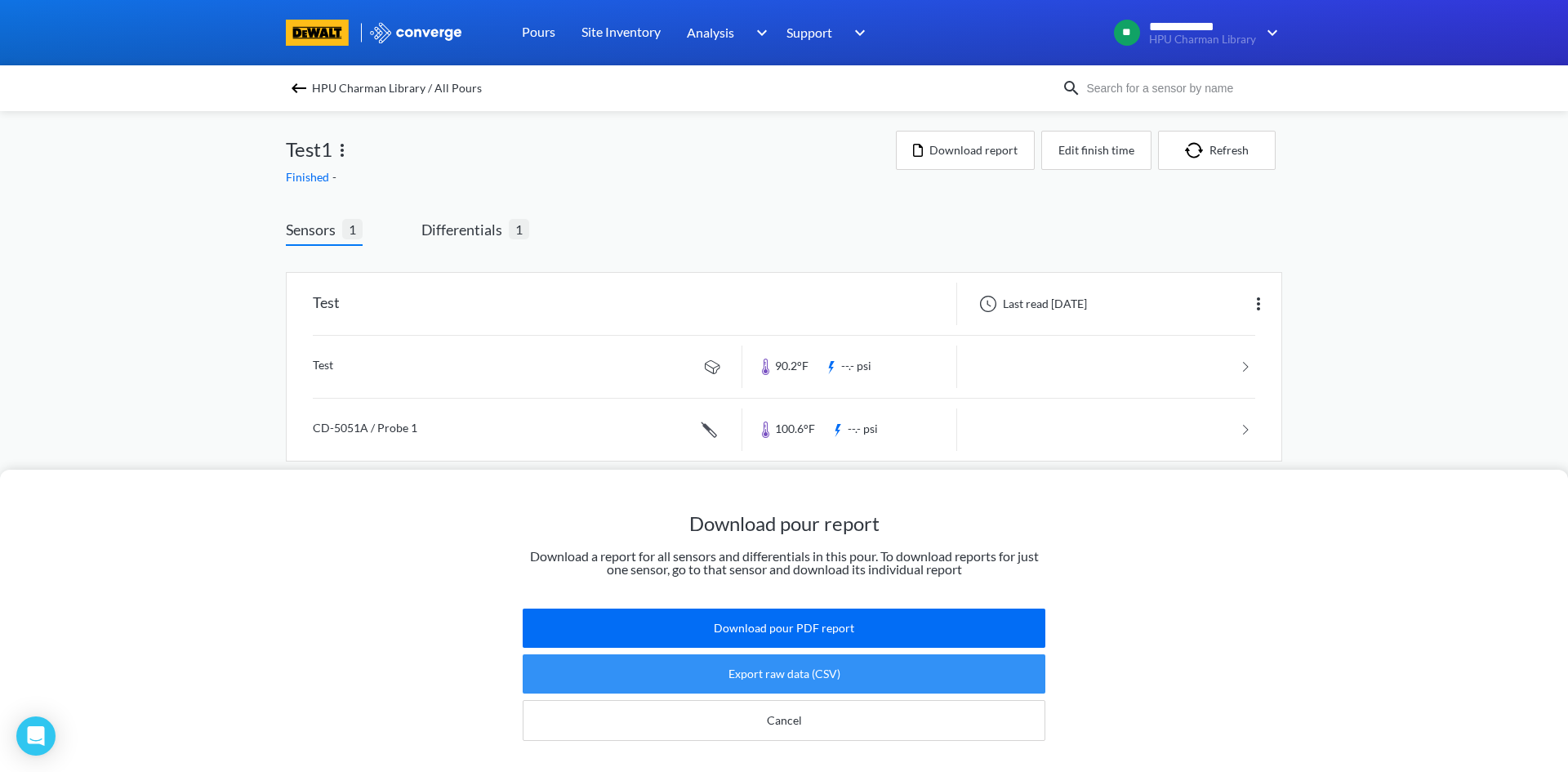
click at [716, 666] on button "Export raw data (CSV)" at bounding box center [784, 674] width 523 height 39
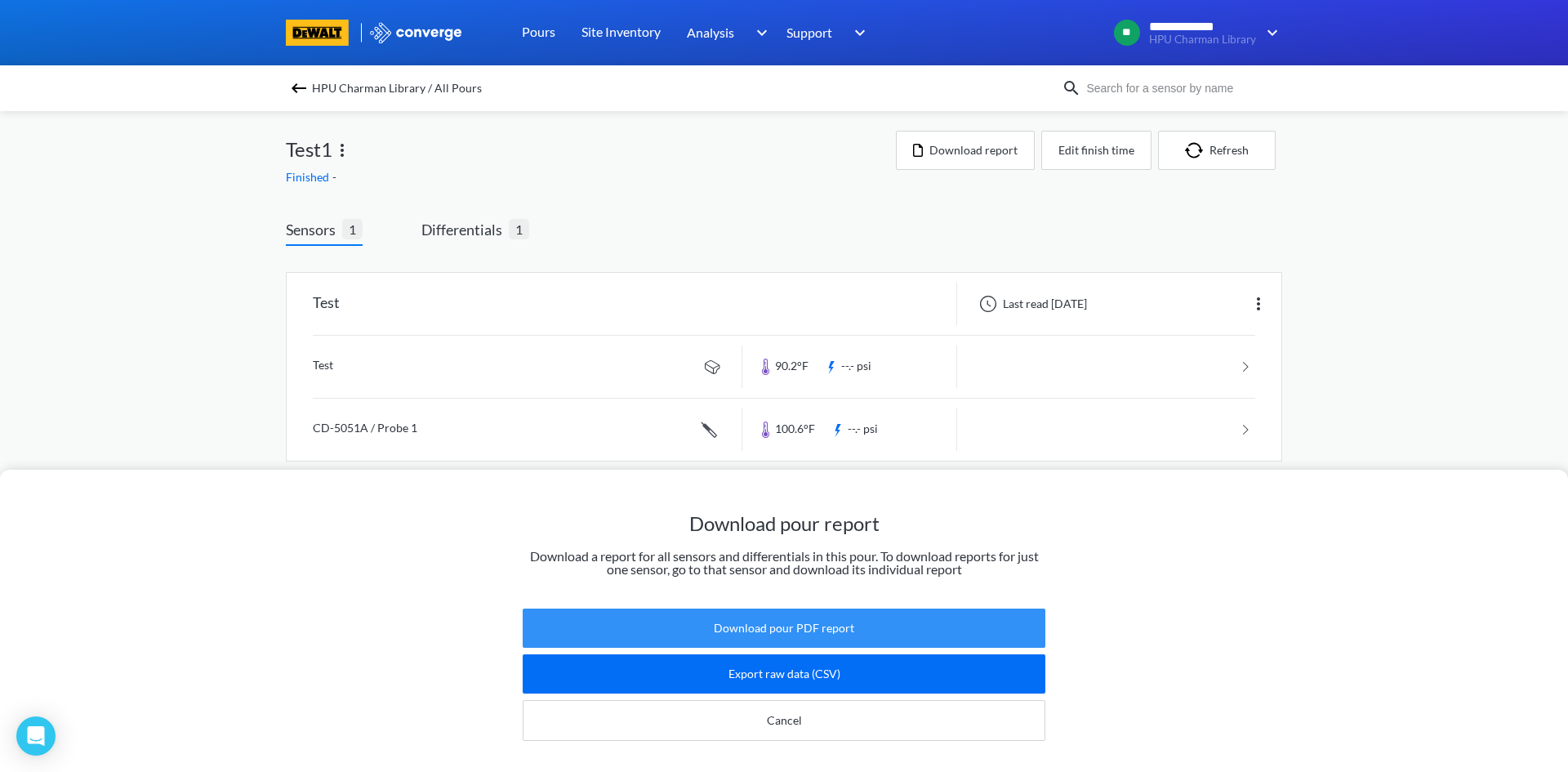
click at [744, 610] on button "Download pour PDF report" at bounding box center [784, 628] width 523 height 39
